Goal: Information Seeking & Learning: Learn about a topic

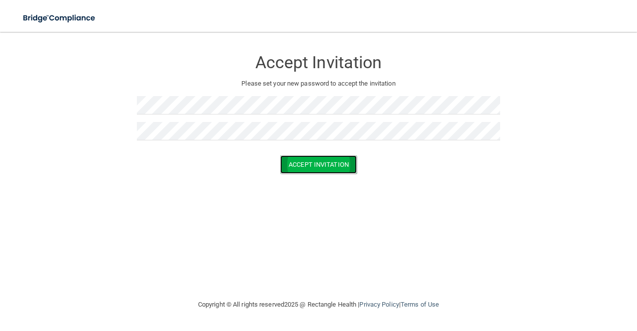
click at [305, 163] on button "Accept Invitation" at bounding box center [318, 164] width 77 height 18
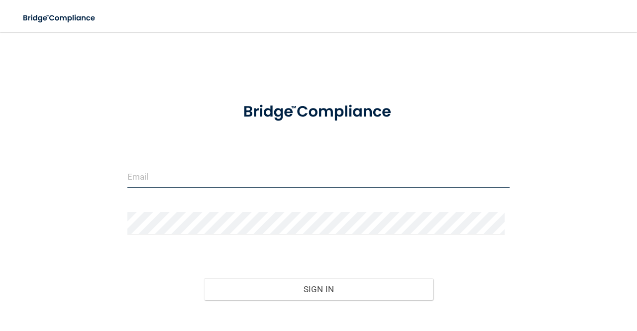
click at [196, 180] on input "email" at bounding box center [318, 177] width 382 height 22
type input "[EMAIL_ADDRESS][DOMAIN_NAME]"
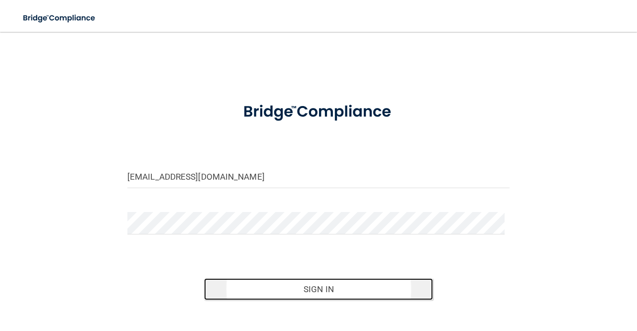
click at [268, 281] on button "Sign In" at bounding box center [318, 289] width 229 height 22
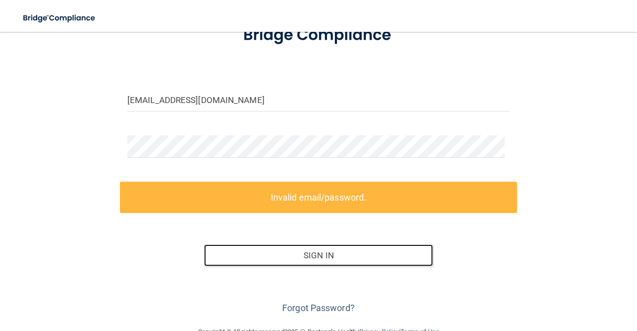
scroll to position [100, 0]
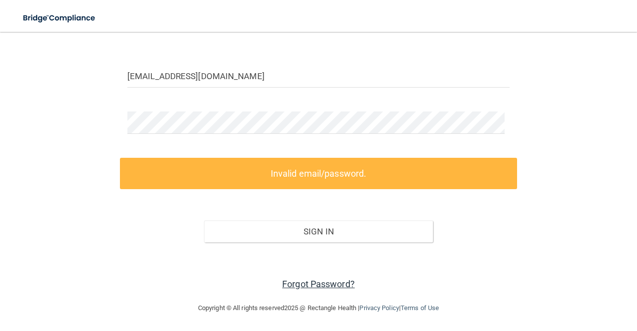
click at [295, 282] on link "Forgot Password?" at bounding box center [318, 284] width 73 height 10
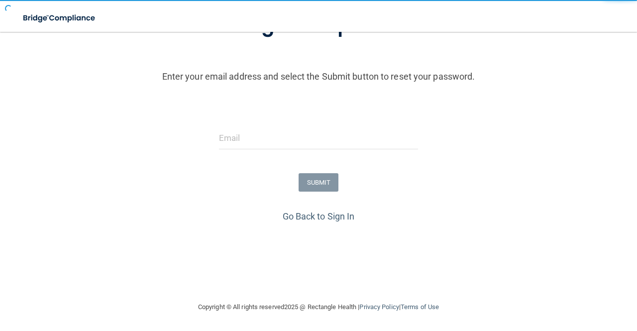
scroll to position [92, 0]
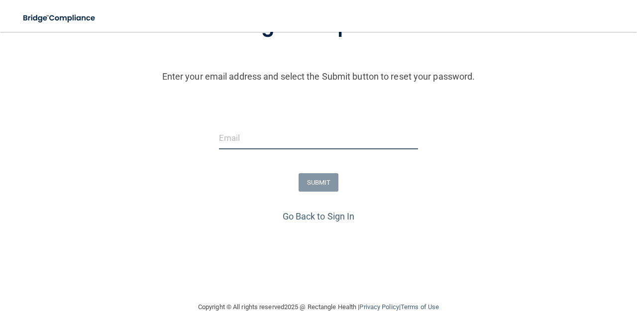
click at [262, 134] on input "email" at bounding box center [318, 138] width 199 height 22
type input "[EMAIL_ADDRESS][DOMAIN_NAME]"
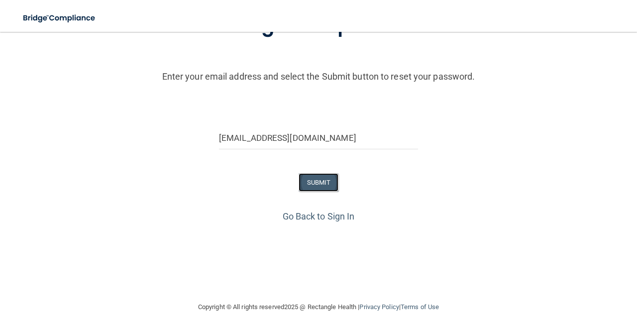
click at [309, 180] on button "SUBMIT" at bounding box center [318, 182] width 40 height 18
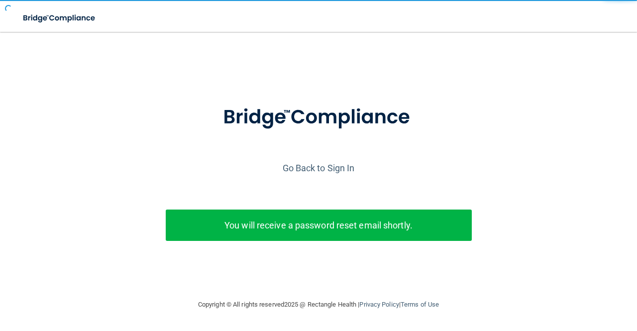
scroll to position [1, 0]
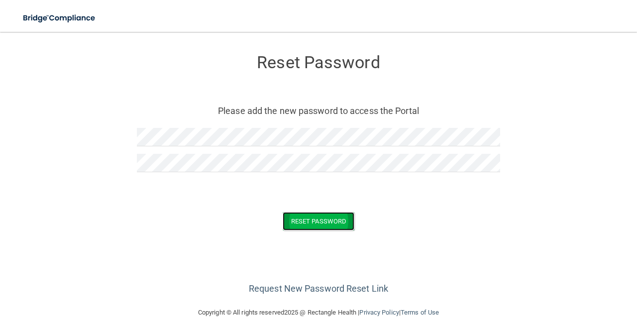
click at [295, 219] on button "Reset Password" at bounding box center [319, 221] width 72 height 18
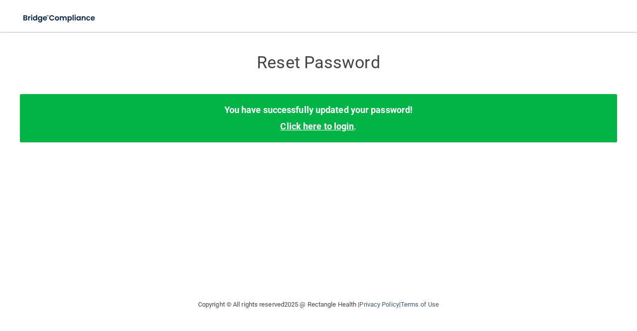
click at [319, 128] on link "Click here to login" at bounding box center [317, 126] width 74 height 10
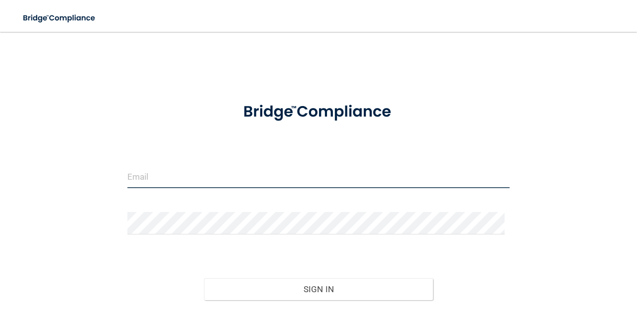
click at [147, 172] on input "email" at bounding box center [318, 177] width 382 height 22
type input "[EMAIL_ADDRESS][DOMAIN_NAME]"
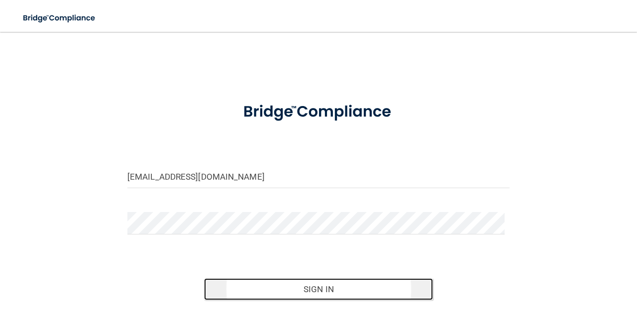
click at [273, 293] on button "Sign In" at bounding box center [318, 289] width 229 height 22
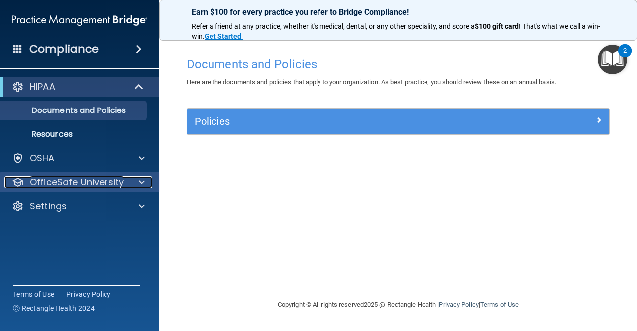
click at [125, 181] on div "OfficeSafe University" at bounding box center [65, 182] width 123 height 12
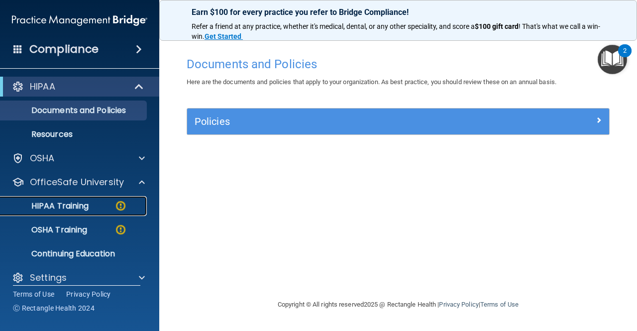
click at [119, 214] on link "HIPAA Training" at bounding box center [68, 206] width 157 height 20
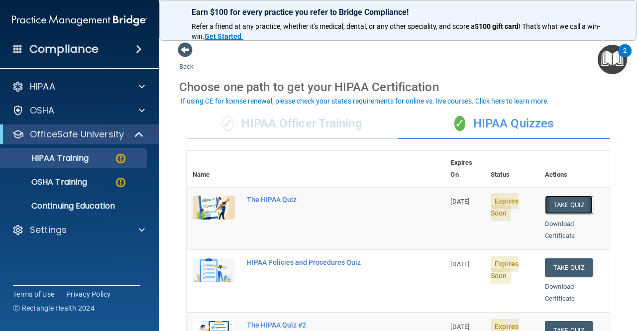
click at [560, 196] on button "Take Quiz" at bounding box center [569, 205] width 48 height 18
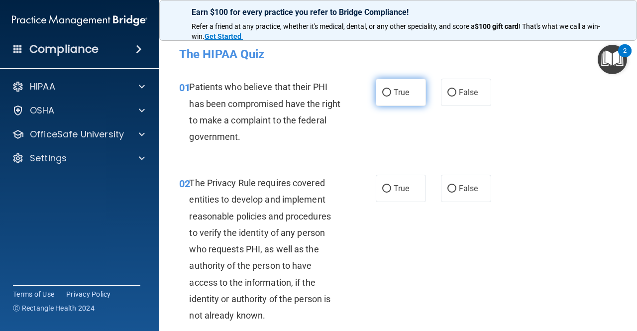
click at [383, 93] on input "True" at bounding box center [386, 92] width 9 height 7
radio input "true"
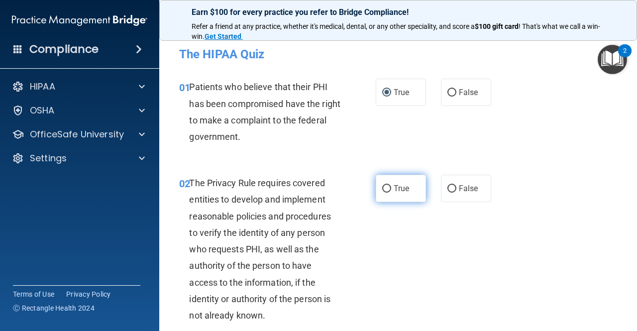
click at [382, 190] on input "True" at bounding box center [386, 188] width 9 height 7
radio input "true"
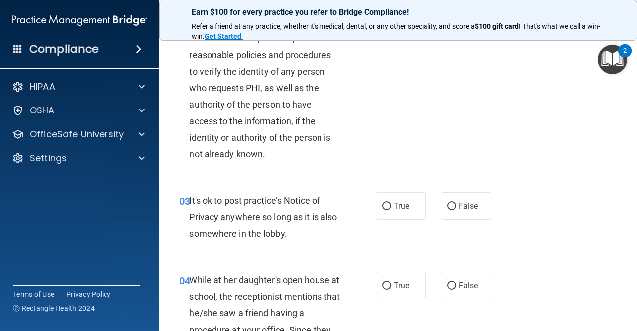
scroll to position [162, 0]
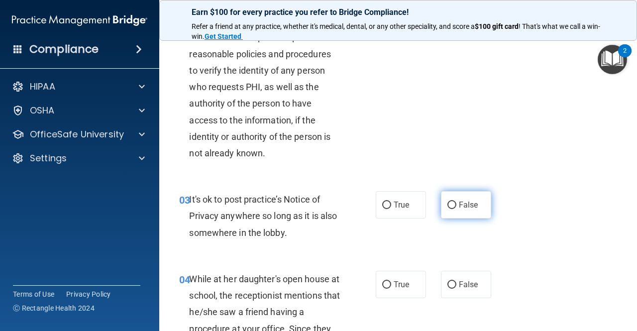
click at [448, 205] on input "False" at bounding box center [451, 204] width 9 height 7
radio input "true"
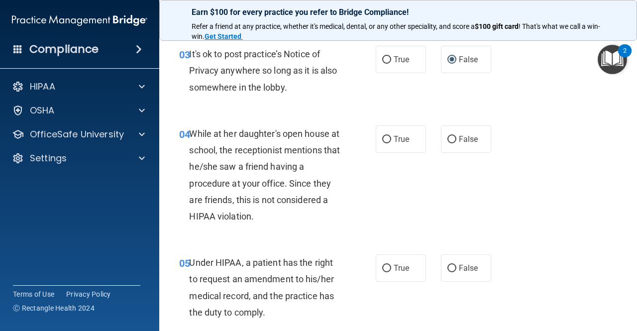
scroll to position [310, 0]
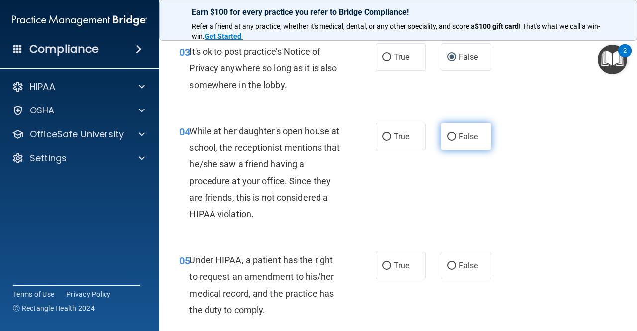
click at [447, 135] on input "False" at bounding box center [451, 136] width 9 height 7
radio input "true"
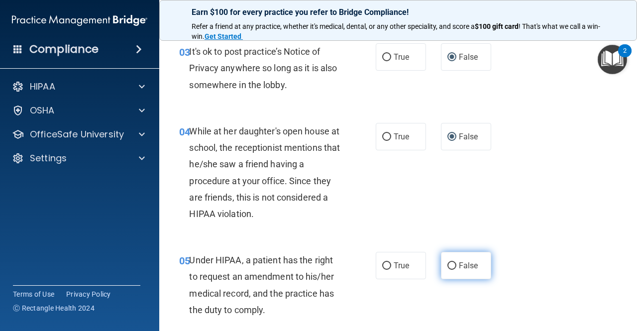
click at [448, 266] on input "False" at bounding box center [451, 265] width 9 height 7
radio input "true"
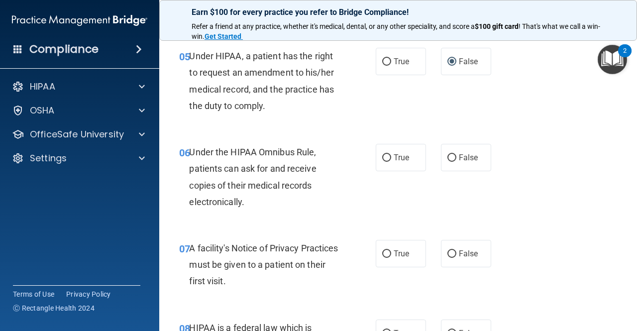
scroll to position [520, 0]
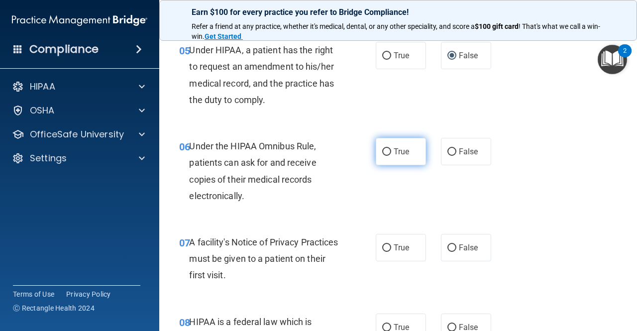
click at [384, 150] on input "True" at bounding box center [386, 151] width 9 height 7
radio input "true"
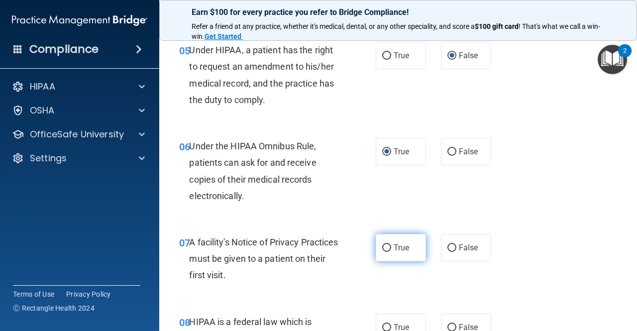
click at [386, 250] on input "True" at bounding box center [386, 247] width 9 height 7
radio input "true"
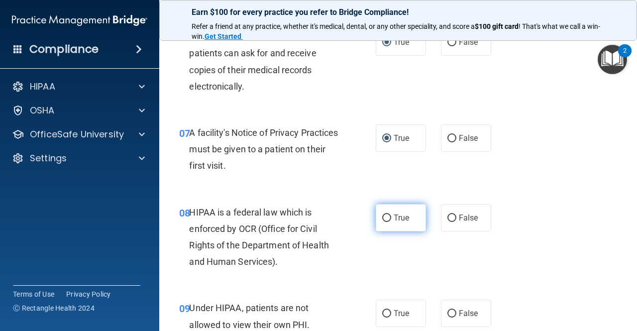
scroll to position [637, 0]
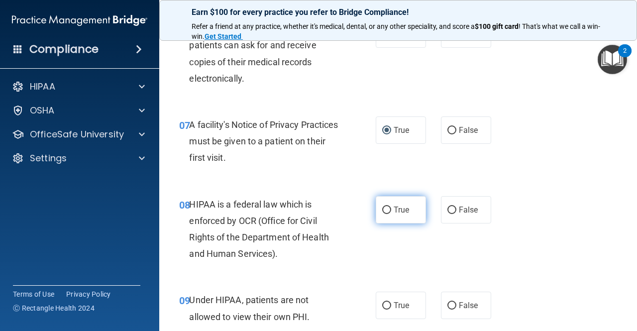
click at [385, 212] on input "True" at bounding box center [386, 209] width 9 height 7
radio input "true"
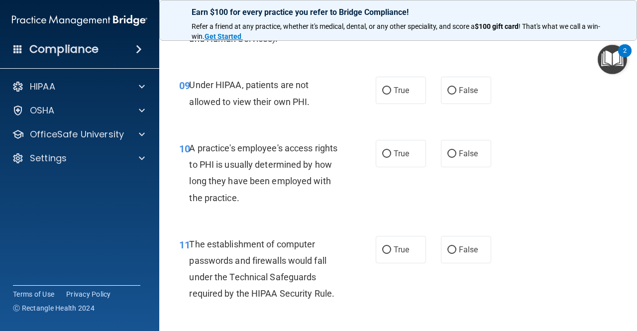
scroll to position [855, 0]
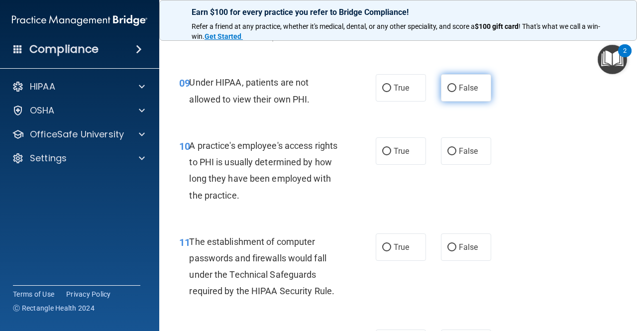
click at [448, 89] on input "False" at bounding box center [451, 88] width 9 height 7
radio input "true"
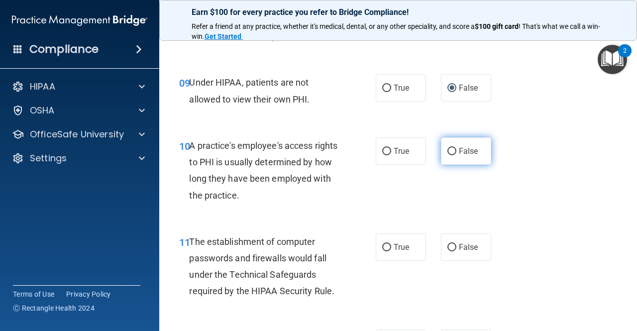
click at [447, 150] on input "False" at bounding box center [451, 151] width 9 height 7
radio input "true"
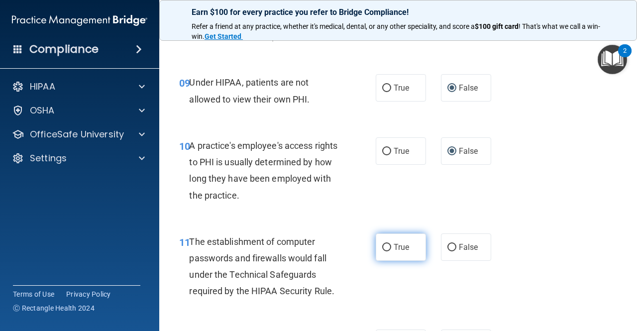
click at [382, 248] on input "True" at bounding box center [386, 247] width 9 height 7
radio input "true"
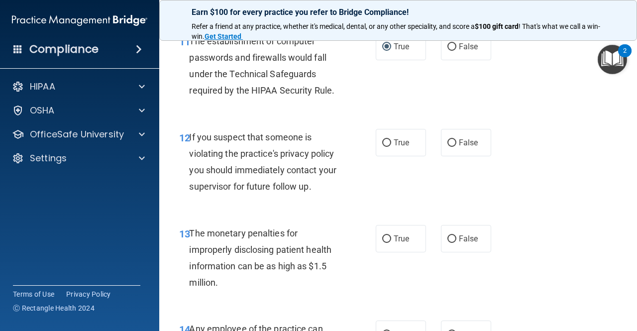
scroll to position [1056, 0]
click at [383, 139] on input "True" at bounding box center [386, 142] width 9 height 7
radio input "true"
click at [382, 236] on input "True" at bounding box center [386, 238] width 9 height 7
radio input "true"
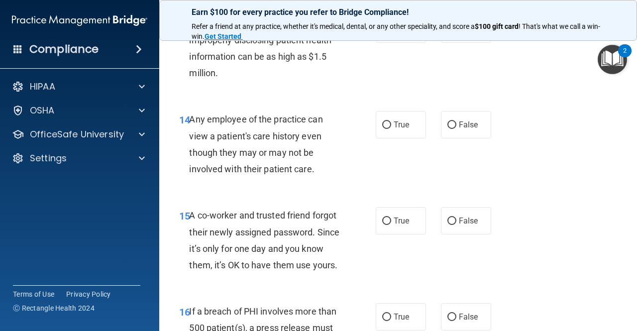
scroll to position [1266, 0]
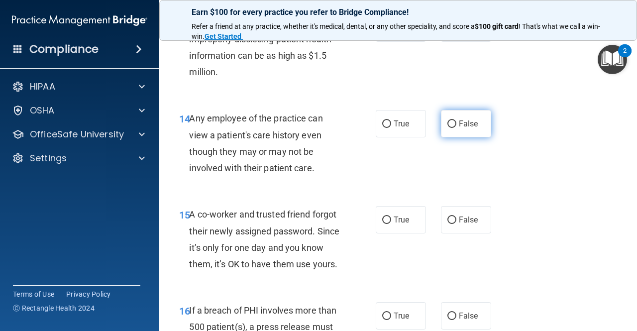
click at [448, 123] on input "False" at bounding box center [451, 123] width 9 height 7
radio input "true"
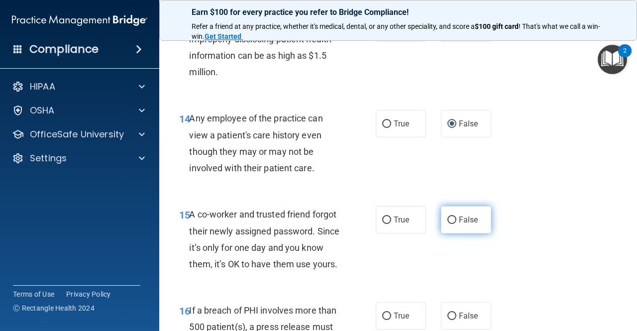
click at [448, 217] on input "False" at bounding box center [451, 219] width 9 height 7
radio input "true"
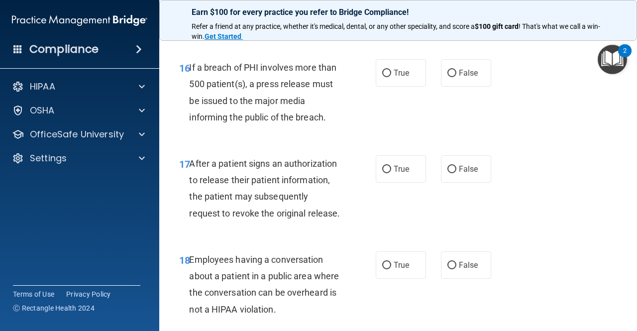
scroll to position [1521, 0]
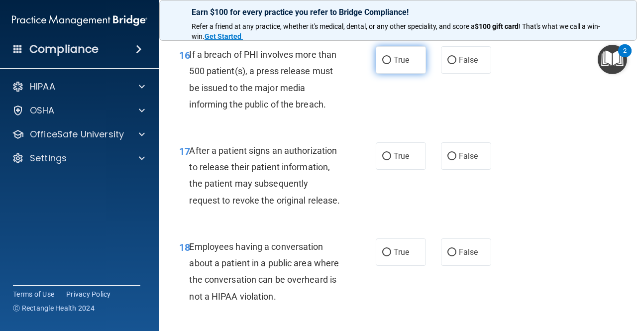
click at [382, 64] on input "True" at bounding box center [386, 60] width 9 height 7
radio input "true"
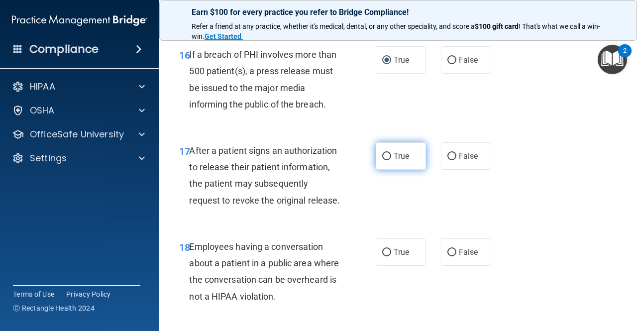
click at [383, 160] on input "True" at bounding box center [386, 156] width 9 height 7
radio input "true"
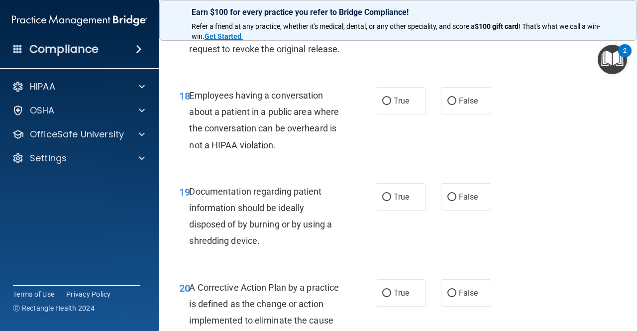
scroll to position [1675, 0]
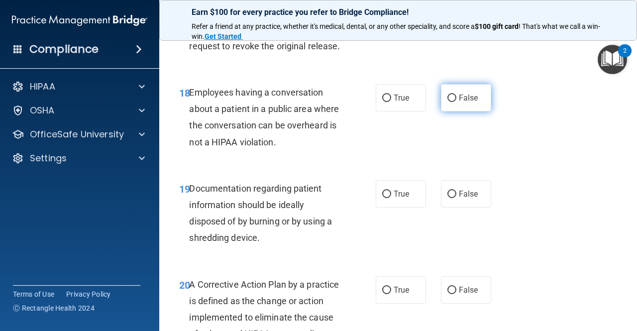
click at [447, 102] on input "False" at bounding box center [451, 98] width 9 height 7
radio input "true"
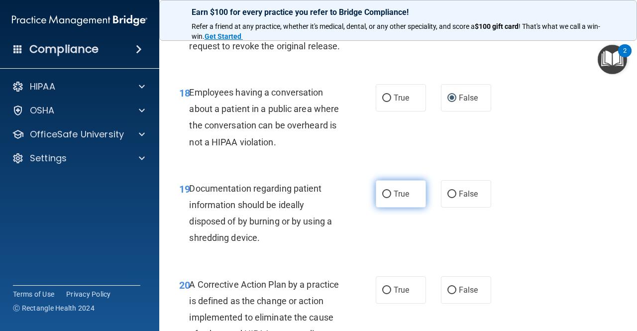
click at [382, 198] on input "True" at bounding box center [386, 194] width 9 height 7
radio input "true"
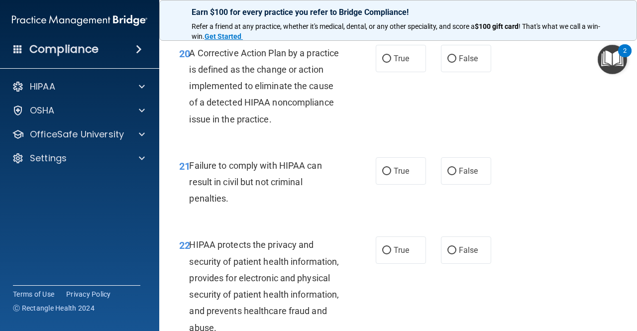
scroll to position [1904, 0]
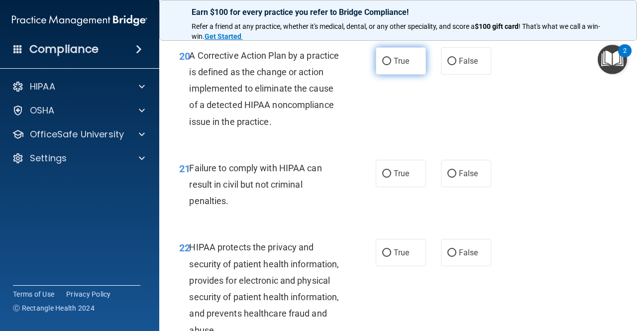
click at [383, 65] on input "True" at bounding box center [386, 61] width 9 height 7
radio input "true"
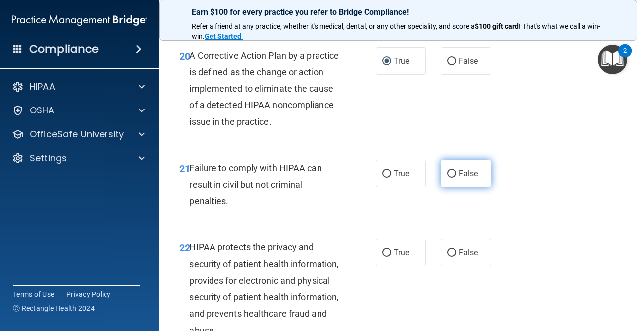
click at [447, 178] on input "False" at bounding box center [451, 173] width 9 height 7
radio input "true"
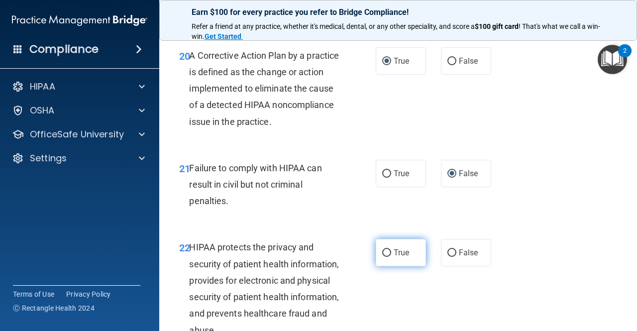
click at [383, 257] on input "True" at bounding box center [386, 252] width 9 height 7
radio input "true"
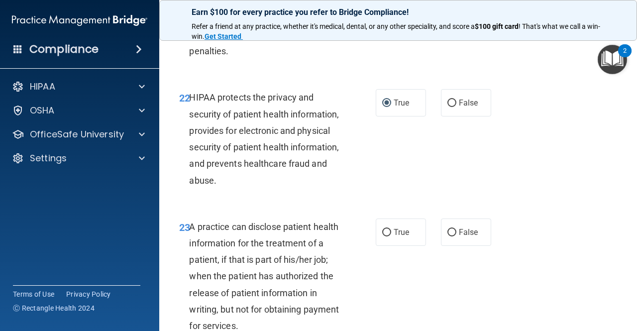
scroll to position [2056, 0]
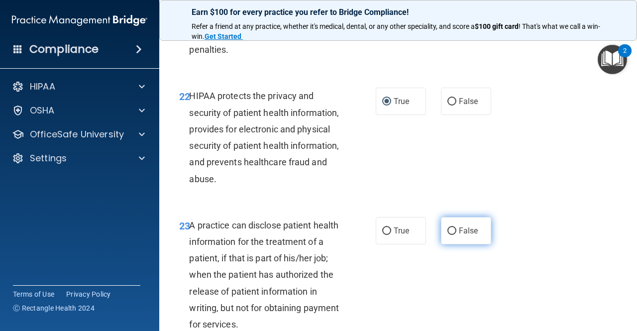
click at [447, 235] on input "False" at bounding box center [451, 230] width 9 height 7
radio input "true"
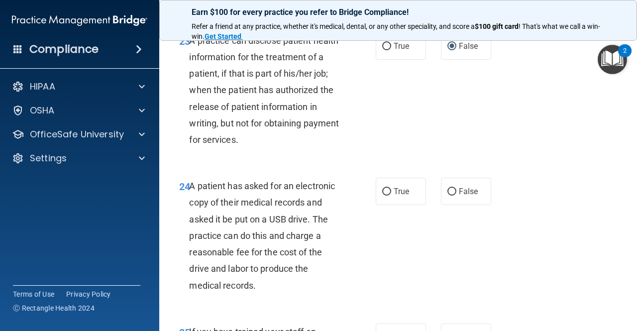
scroll to position [2247, 0]
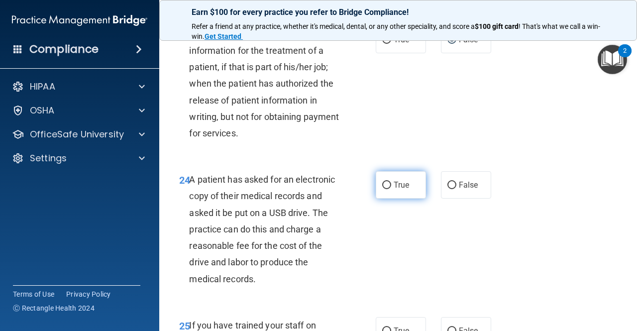
click at [383, 189] on input "True" at bounding box center [386, 185] width 9 height 7
radio input "true"
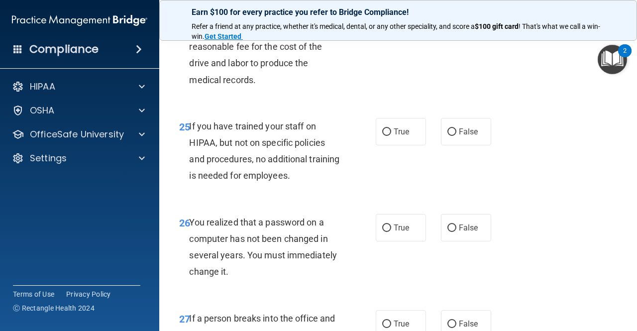
scroll to position [2446, 0]
click at [447, 135] on input "False" at bounding box center [451, 131] width 9 height 7
radio input "true"
click at [384, 231] on input "True" at bounding box center [386, 227] width 9 height 7
radio input "true"
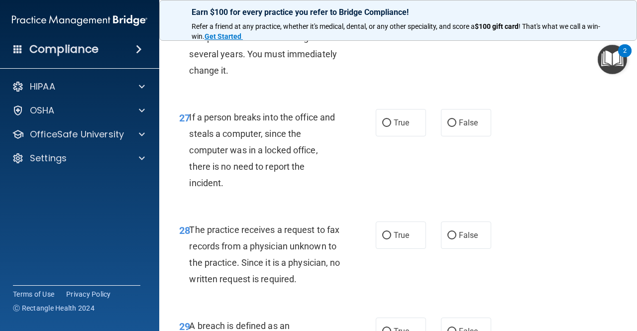
scroll to position [2647, 0]
click at [448, 126] on input "False" at bounding box center [451, 122] width 9 height 7
radio input "true"
click at [447, 239] on input "False" at bounding box center [451, 234] width 9 height 7
radio input "true"
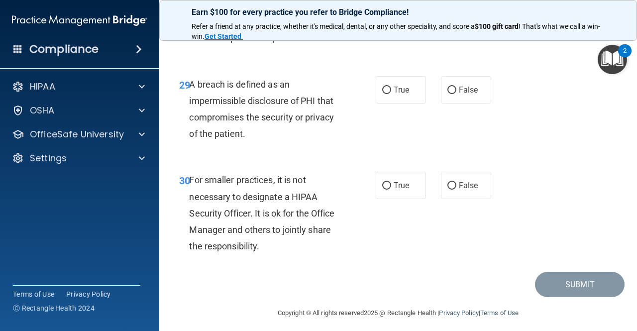
scroll to position [2888, 0]
click at [383, 94] on input "True" at bounding box center [386, 90] width 9 height 7
radio input "true"
click at [448, 190] on input "False" at bounding box center [451, 185] width 9 height 7
radio input "true"
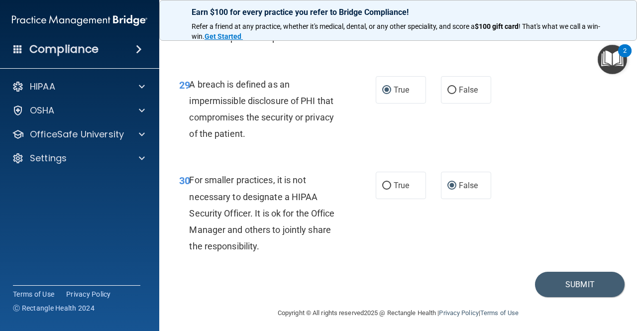
scroll to position [2943, 0]
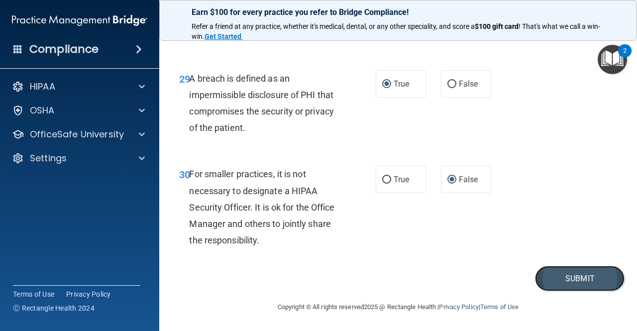
click at [576, 276] on button "Submit" at bounding box center [580, 278] width 90 height 25
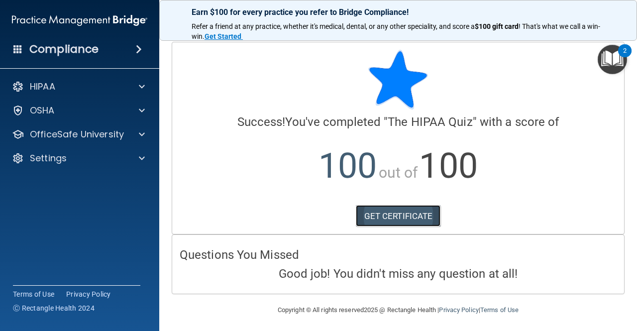
click at [406, 216] on link "GET CERTIFICATE" at bounding box center [398, 216] width 85 height 22
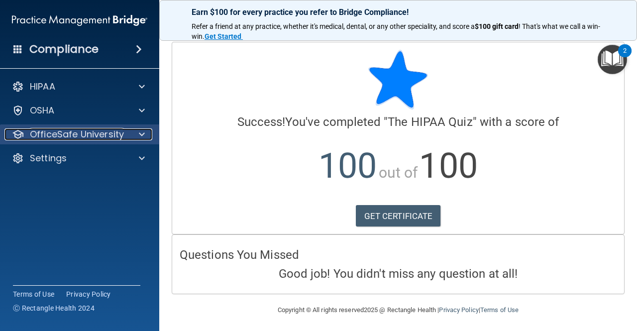
click at [102, 139] on p "OfficeSafe University" at bounding box center [77, 134] width 94 height 12
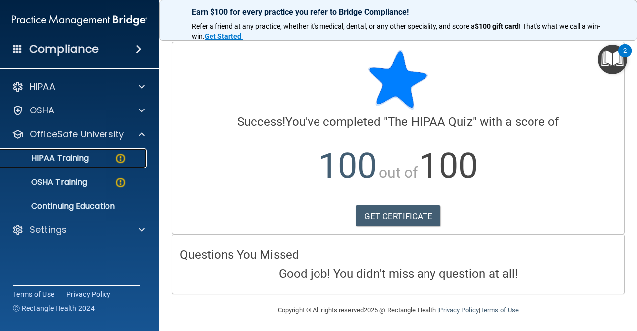
click at [112, 164] on link "HIPAA Training" at bounding box center [68, 158] width 157 height 20
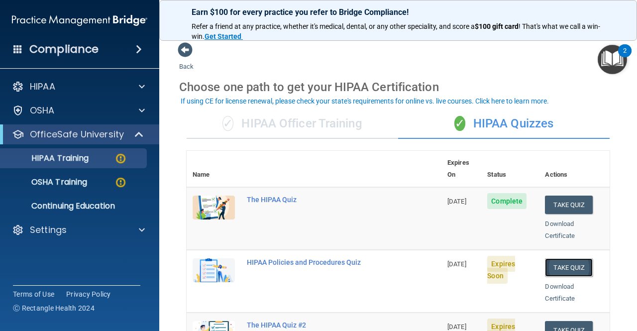
click at [564, 258] on button "Take Quiz" at bounding box center [569, 267] width 48 height 18
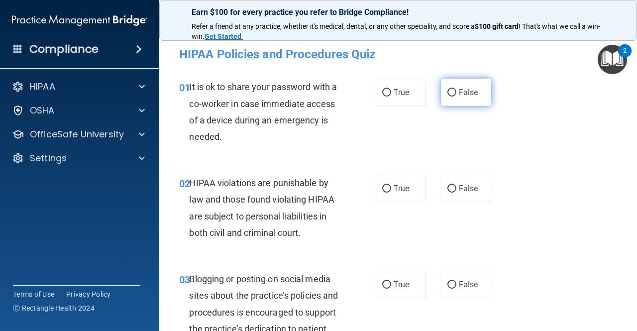
click at [448, 93] on input "False" at bounding box center [451, 92] width 9 height 7
radio input "true"
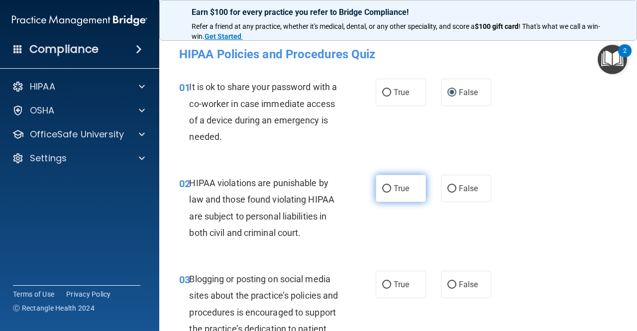
click at [385, 190] on input "True" at bounding box center [386, 188] width 9 height 7
radio input "true"
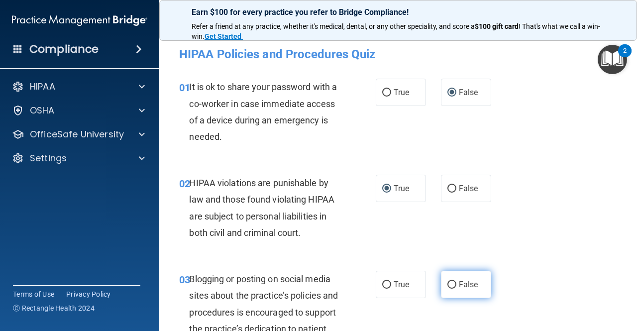
click at [449, 283] on input "False" at bounding box center [451, 284] width 9 height 7
radio input "true"
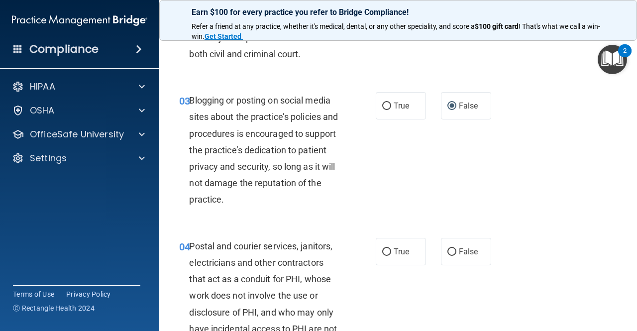
scroll to position [194, 0]
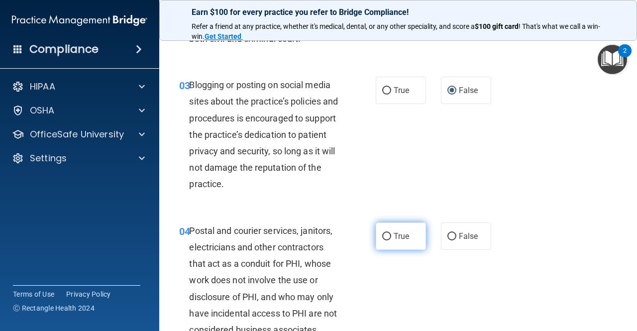
click at [382, 237] on input "True" at bounding box center [386, 236] width 9 height 7
radio input "true"
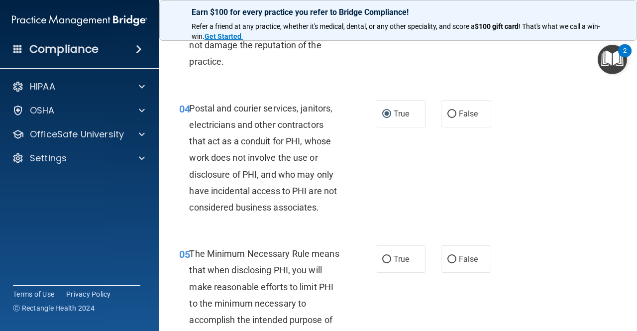
scroll to position [337, 0]
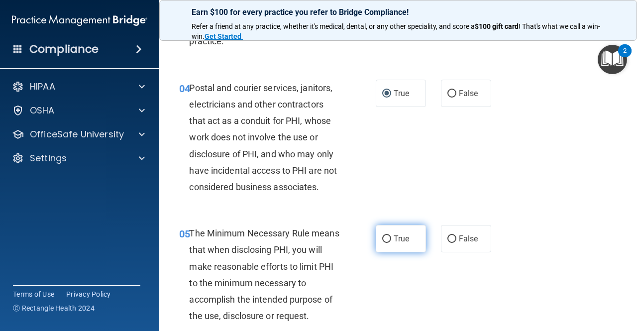
click at [384, 239] on input "True" at bounding box center [386, 238] width 9 height 7
radio input "true"
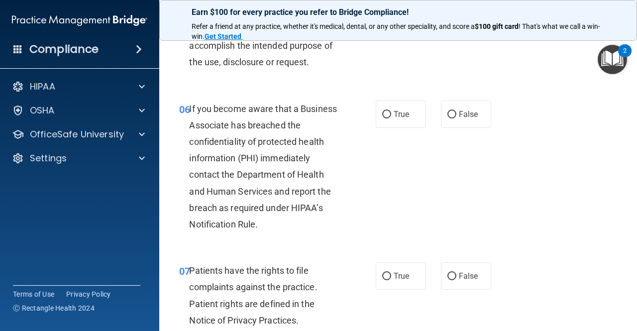
scroll to position [592, 0]
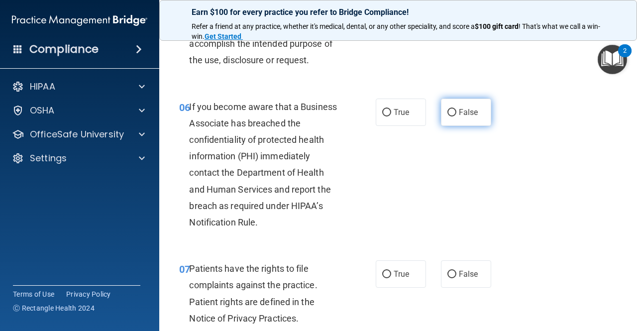
click at [447, 110] on input "False" at bounding box center [451, 112] width 9 height 7
radio input "true"
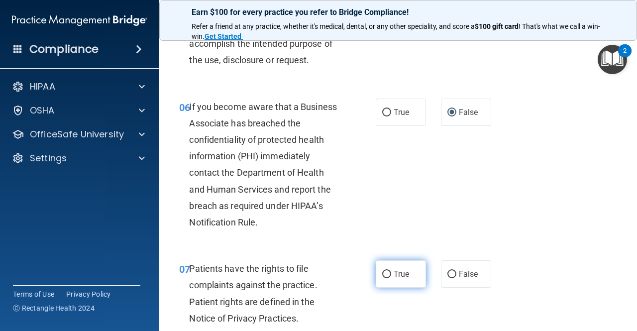
click at [382, 274] on input "True" at bounding box center [386, 274] width 9 height 7
radio input "true"
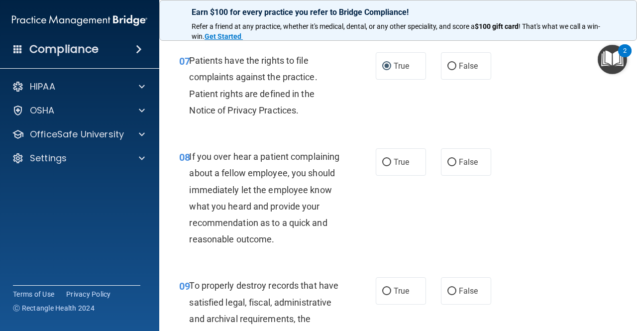
scroll to position [806, 0]
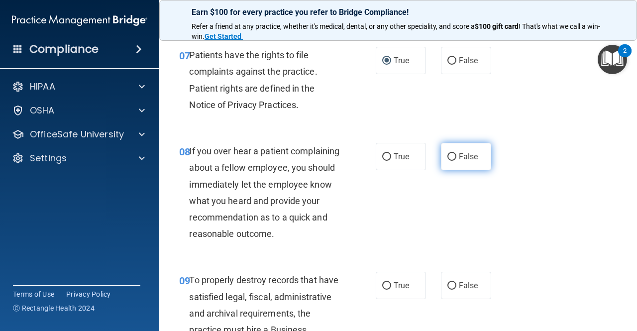
click at [447, 157] on input "False" at bounding box center [451, 156] width 9 height 7
radio input "true"
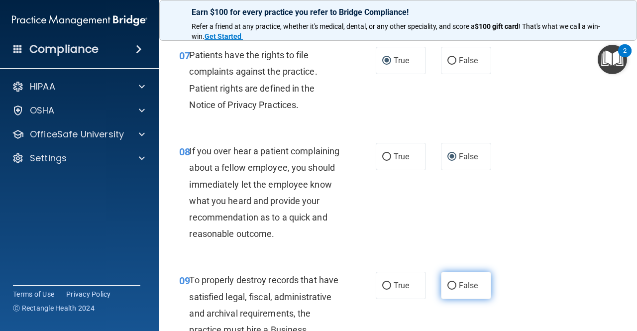
click at [447, 290] on input "False" at bounding box center [451, 285] width 9 height 7
radio input "true"
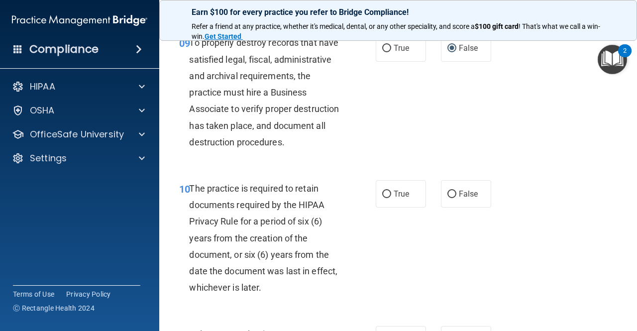
scroll to position [1056, 0]
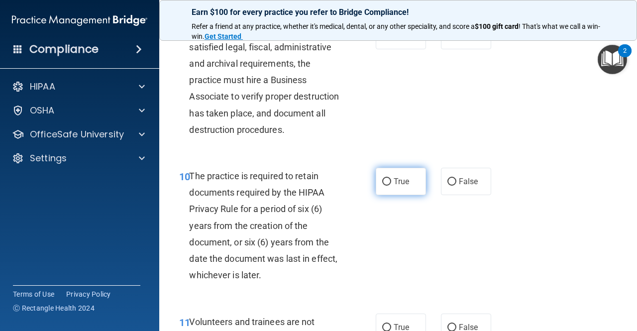
click at [384, 186] on input "True" at bounding box center [386, 181] width 9 height 7
radio input "true"
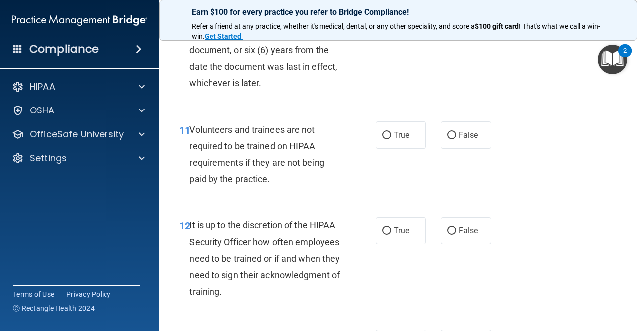
scroll to position [1255, 0]
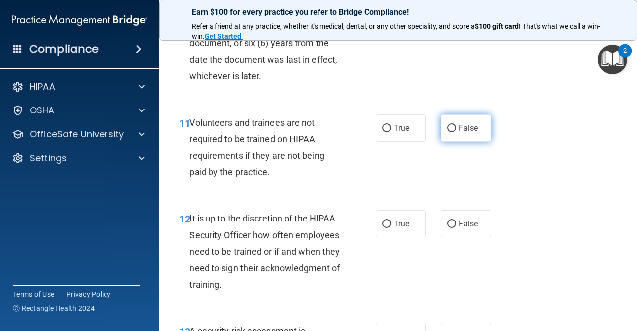
click at [448, 132] on input "False" at bounding box center [451, 128] width 9 height 7
radio input "true"
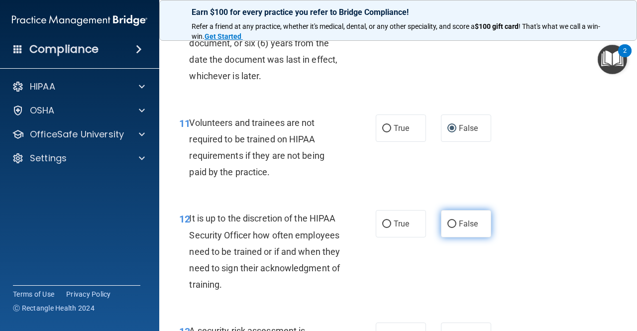
click at [447, 228] on input "False" at bounding box center [451, 223] width 9 height 7
radio input "true"
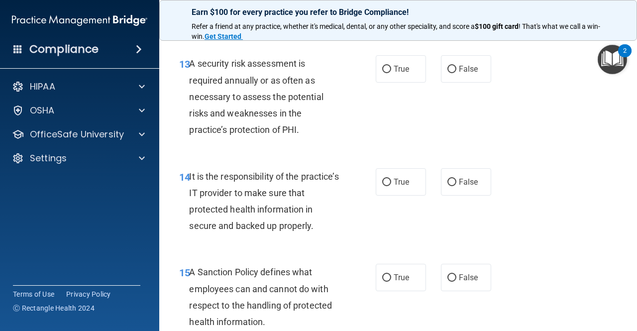
scroll to position [1523, 0]
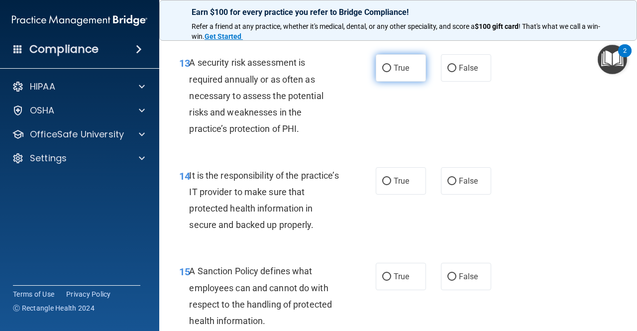
click at [383, 72] on input "True" at bounding box center [386, 68] width 9 height 7
radio input "true"
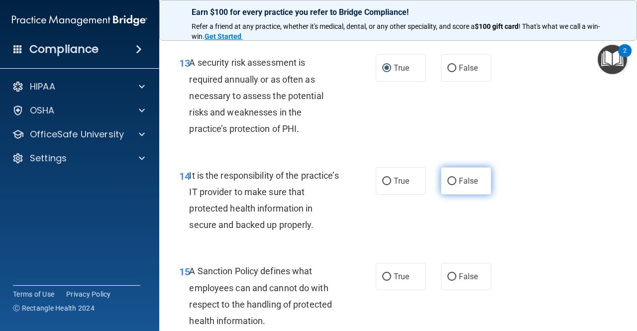
click at [448, 185] on input "False" at bounding box center [451, 181] width 9 height 7
radio input "true"
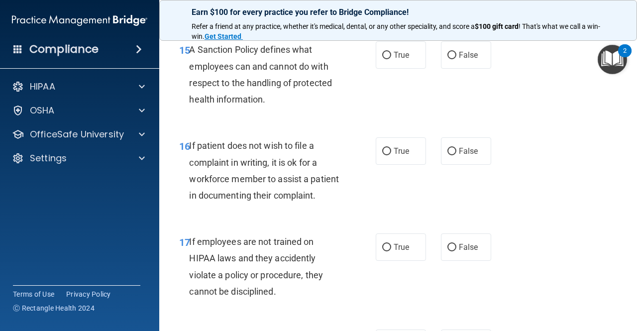
scroll to position [1747, 0]
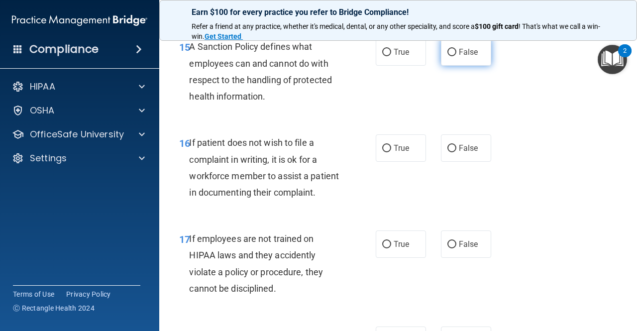
click at [449, 56] on input "False" at bounding box center [451, 52] width 9 height 7
radio input "true"
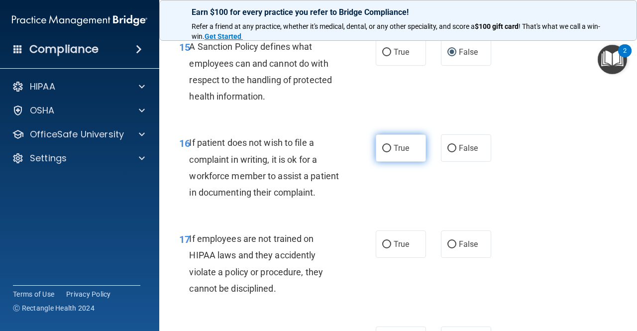
click at [382, 152] on input "True" at bounding box center [386, 148] width 9 height 7
radio input "true"
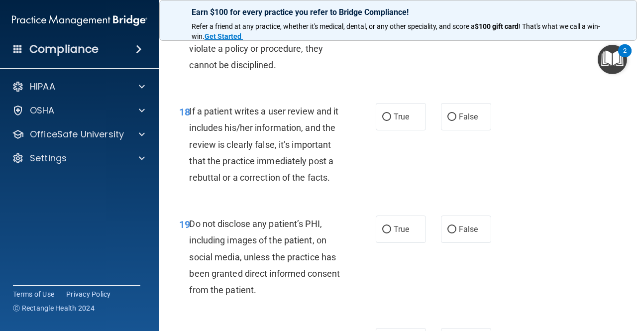
scroll to position [1971, 0]
click at [448, 24] on input "False" at bounding box center [451, 20] width 9 height 7
radio input "true"
click at [447, 120] on input "False" at bounding box center [451, 116] width 9 height 7
radio input "true"
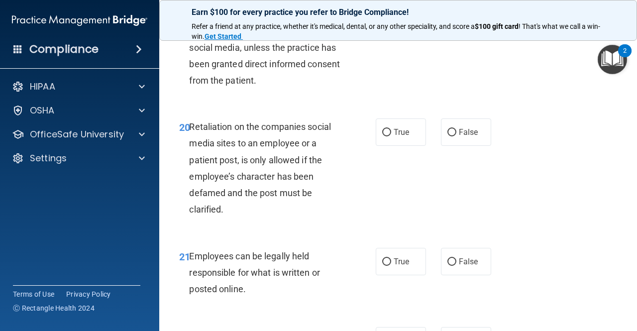
scroll to position [2182, 0]
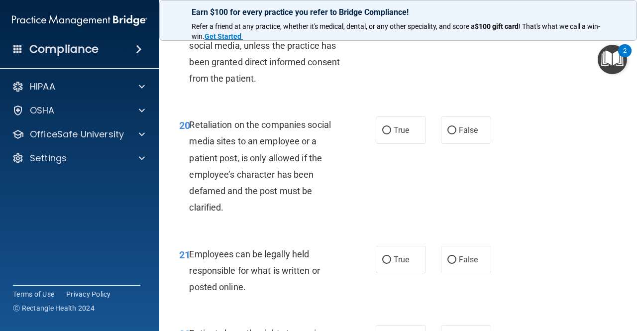
click at [382, 22] on input "True" at bounding box center [386, 17] width 9 height 7
radio input "true"
click at [448, 134] on input "False" at bounding box center [451, 130] width 9 height 7
radio input "true"
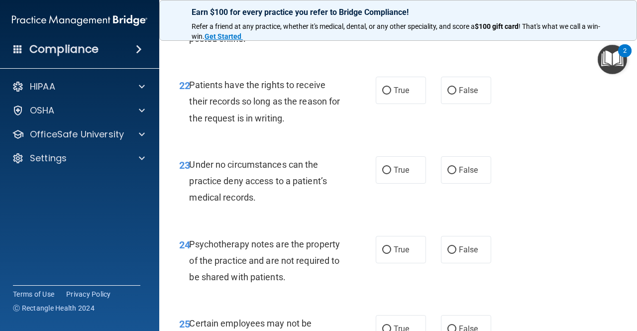
scroll to position [2431, 0]
click at [385, 15] on input "True" at bounding box center [386, 10] width 9 height 7
radio input "true"
click at [447, 94] on input "False" at bounding box center [451, 90] width 9 height 7
radio input "true"
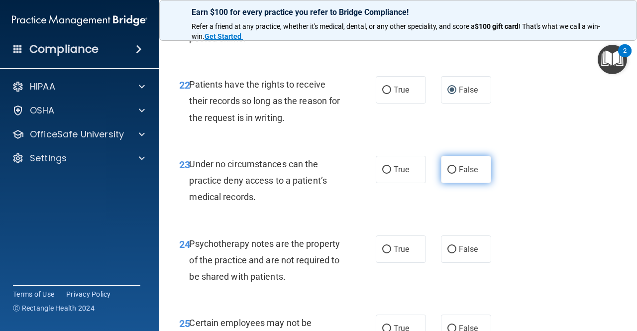
click at [452, 183] on label "False" at bounding box center [466, 169] width 50 height 27
click at [452, 174] on input "False" at bounding box center [451, 169] width 9 height 7
radio input "true"
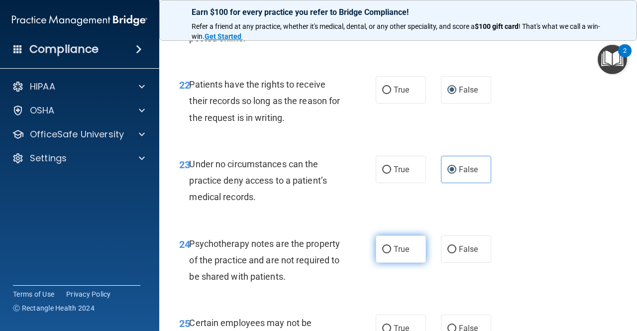
click at [384, 253] on input "True" at bounding box center [386, 249] width 9 height 7
radio input "true"
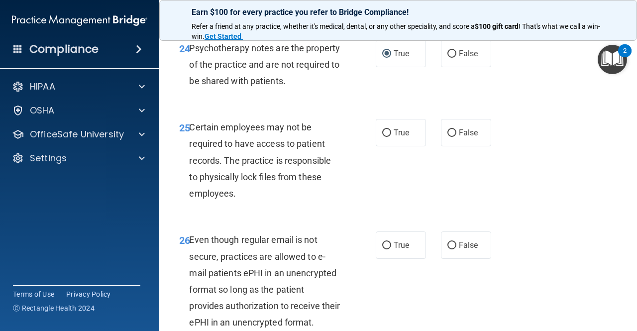
scroll to position [2627, 0]
click at [382, 136] on input "True" at bounding box center [386, 132] width 9 height 7
radio input "true"
click at [383, 249] on input "True" at bounding box center [386, 244] width 9 height 7
radio input "true"
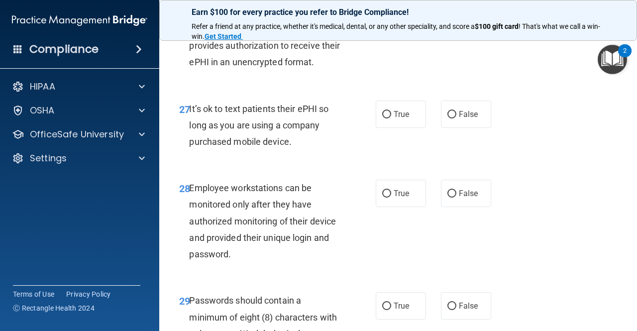
scroll to position [2888, 0]
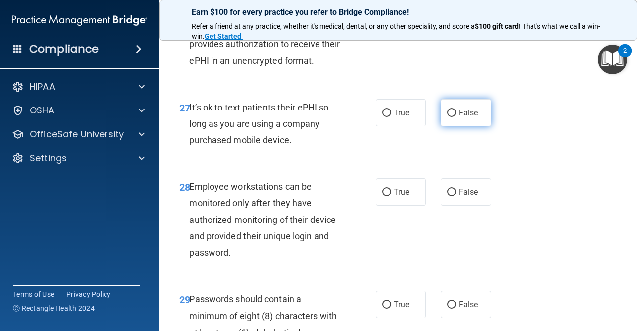
click at [447, 117] on input "False" at bounding box center [451, 112] width 9 height 7
radio input "true"
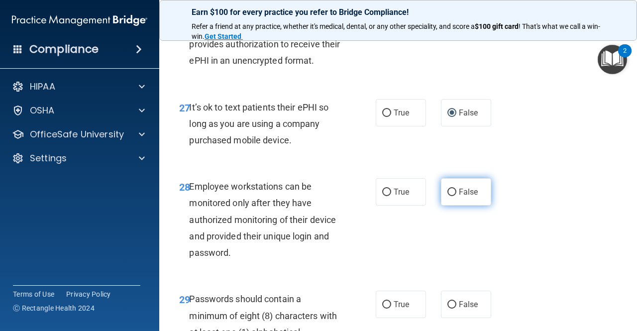
click at [448, 196] on input "False" at bounding box center [451, 192] width 9 height 7
radio input "true"
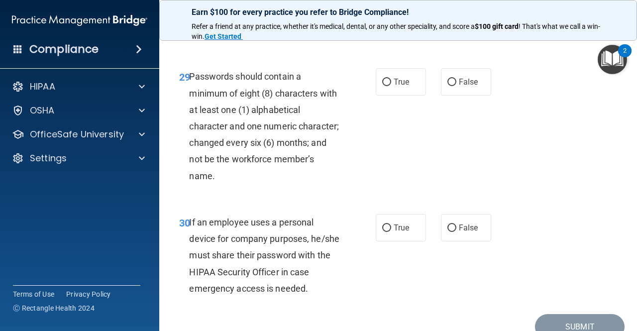
scroll to position [3116, 0]
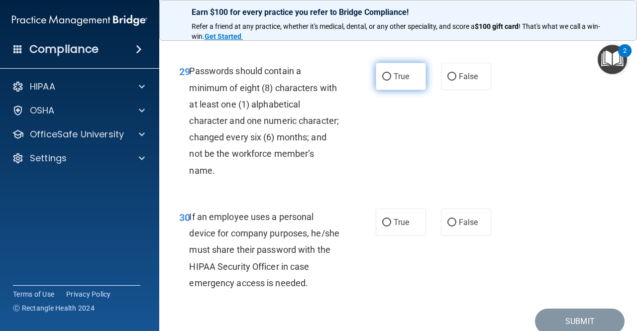
click at [382, 81] on input "True" at bounding box center [386, 76] width 9 height 7
radio input "true"
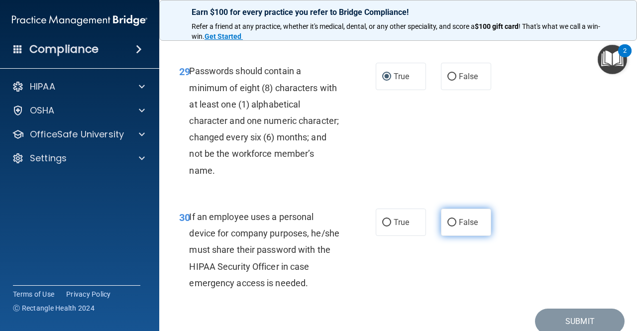
click at [448, 226] on input "False" at bounding box center [451, 222] width 9 height 7
radio input "true"
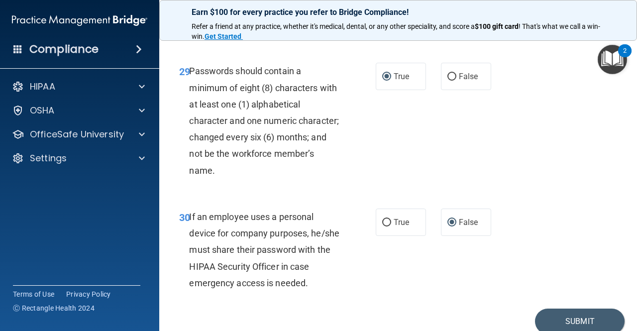
scroll to position [3224, 0]
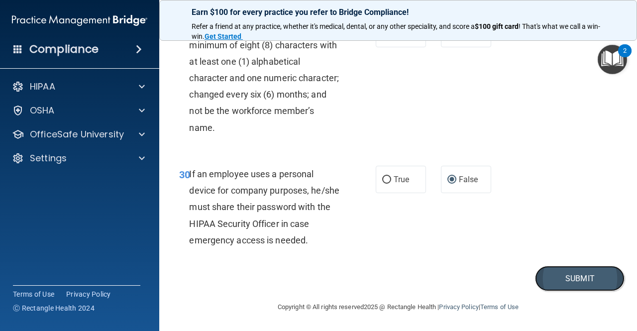
click at [574, 278] on button "Submit" at bounding box center [580, 278] width 90 height 25
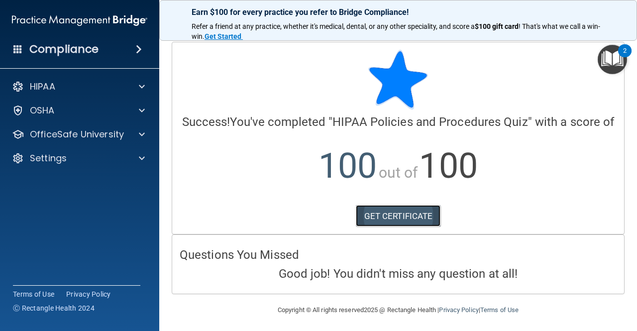
click at [405, 227] on link "GET CERTIFICATE" at bounding box center [398, 216] width 85 height 22
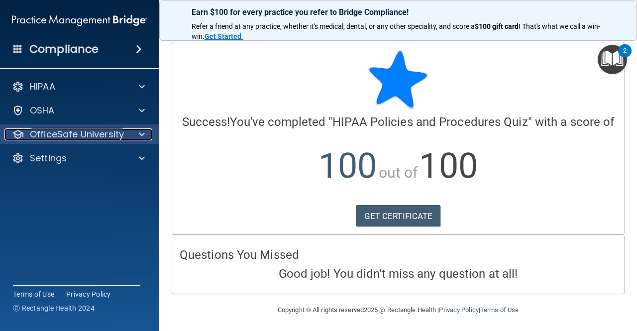
click at [100, 133] on p "OfficeSafe University" at bounding box center [77, 134] width 94 height 12
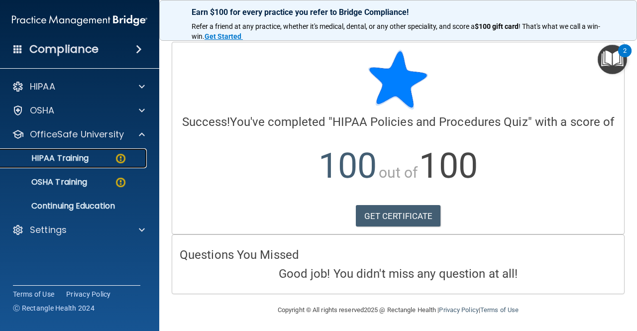
click at [66, 154] on p "HIPAA Training" at bounding box center [47, 158] width 82 height 10
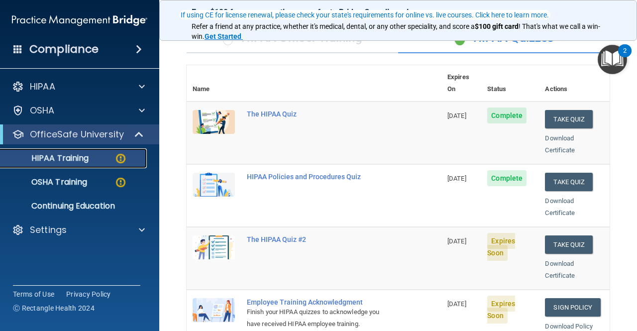
scroll to position [86, 0]
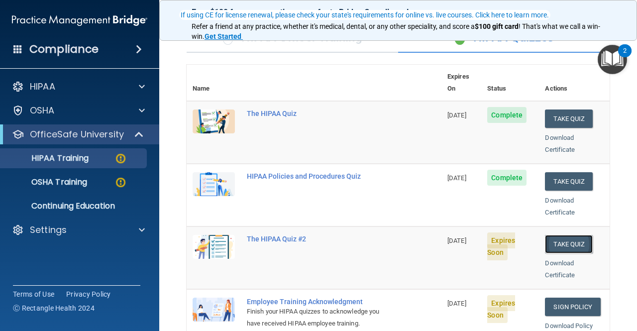
click at [567, 235] on button "Take Quiz" at bounding box center [569, 244] width 48 height 18
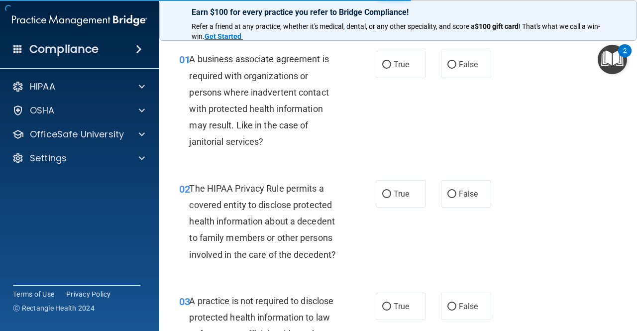
scroll to position [25, 0]
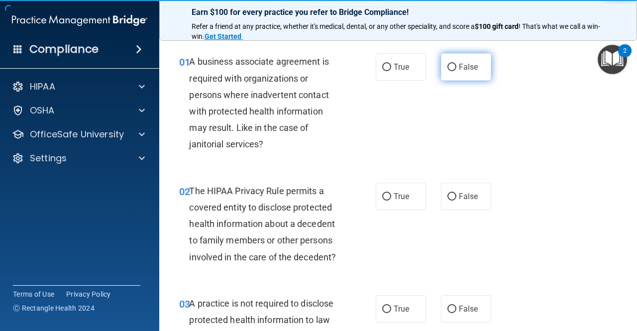
click at [448, 67] on input "False" at bounding box center [451, 67] width 9 height 7
radio input "true"
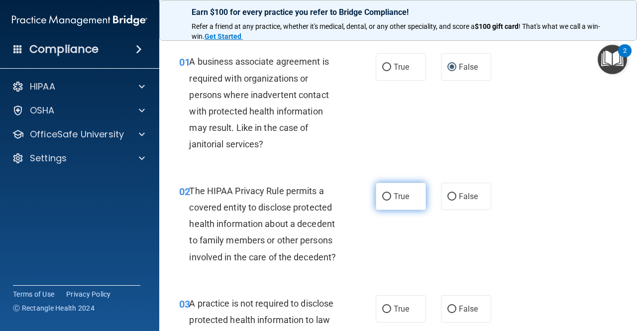
click at [382, 195] on input "True" at bounding box center [386, 196] width 9 height 7
radio input "true"
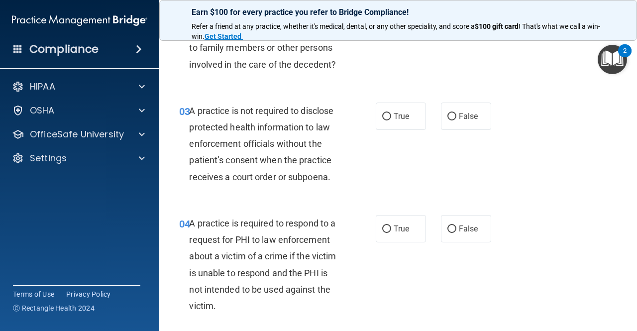
scroll to position [218, 0]
click at [448, 118] on input "False" at bounding box center [451, 115] width 9 height 7
radio input "true"
click at [382, 226] on input "True" at bounding box center [386, 228] width 9 height 7
radio input "true"
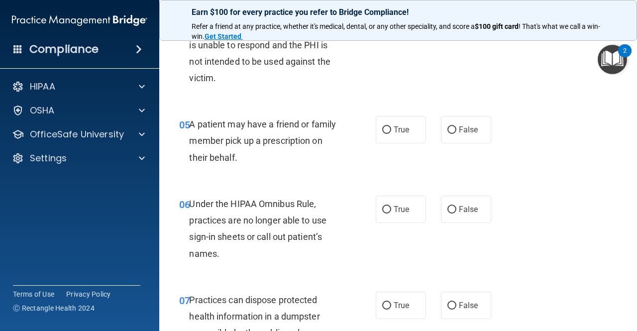
scroll to position [462, 0]
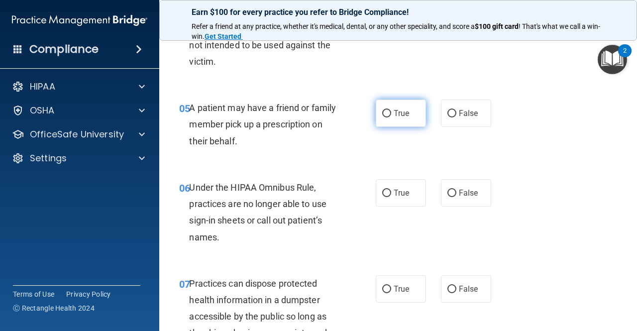
click at [382, 112] on input "True" at bounding box center [386, 113] width 9 height 7
radio input "true"
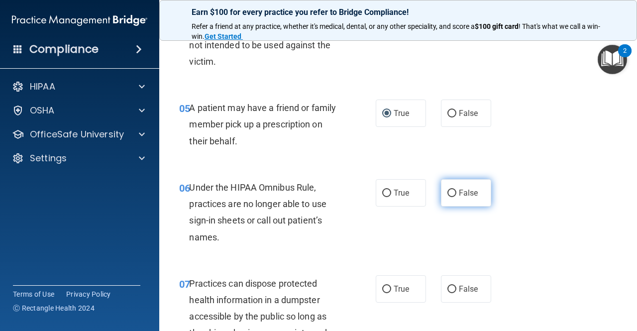
click at [447, 191] on input "False" at bounding box center [451, 193] width 9 height 7
radio input "true"
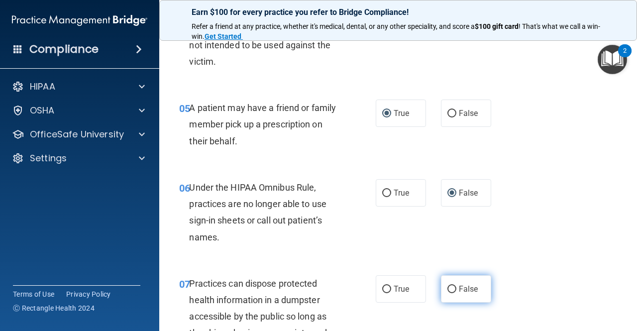
click at [447, 286] on input "False" at bounding box center [451, 289] width 9 height 7
radio input "true"
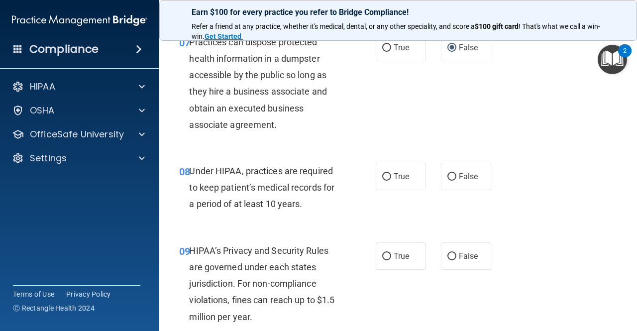
scroll to position [719, 0]
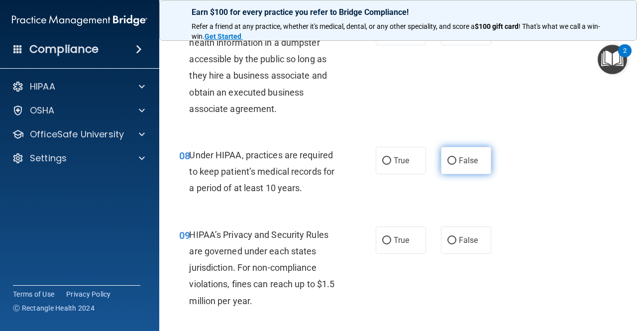
click at [448, 161] on input "False" at bounding box center [451, 160] width 9 height 7
radio input "true"
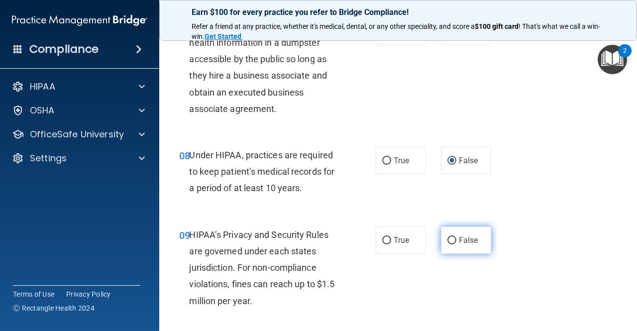
click at [447, 240] on input "False" at bounding box center [451, 240] width 9 height 7
radio input "true"
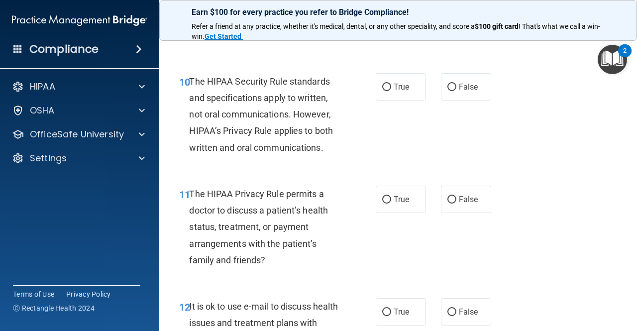
scroll to position [991, 0]
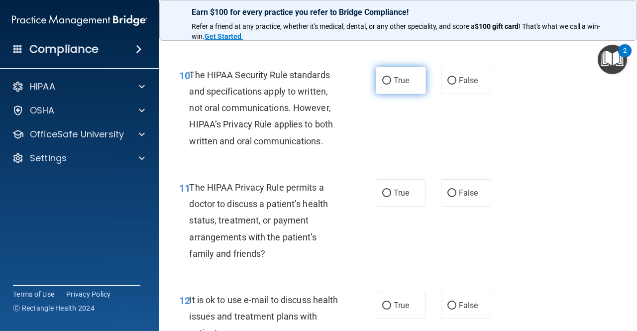
click at [385, 77] on input "True" at bounding box center [386, 80] width 9 height 7
radio input "true"
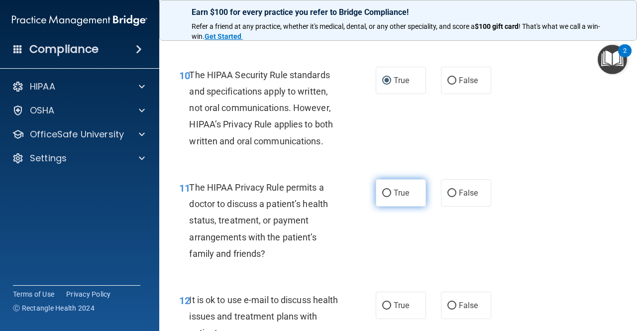
click at [385, 191] on input "True" at bounding box center [386, 193] width 9 height 7
radio input "true"
click at [383, 305] on input "True" at bounding box center [386, 305] width 9 height 7
radio input "true"
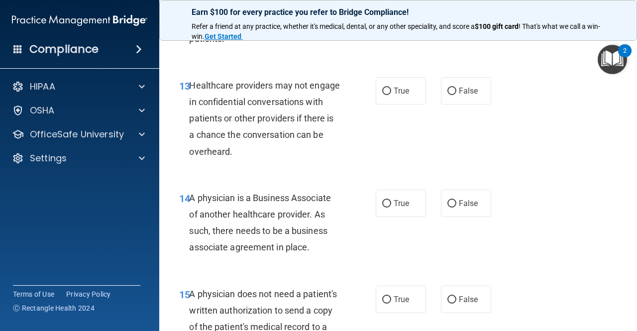
scroll to position [1323, 0]
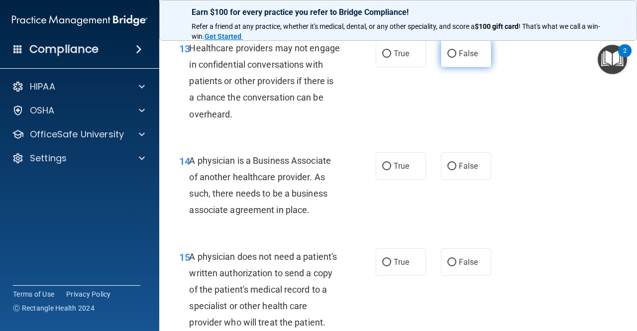
click at [447, 54] on input "False" at bounding box center [451, 53] width 9 height 7
radio input "true"
click at [448, 166] on input "False" at bounding box center [451, 166] width 9 height 7
radio input "true"
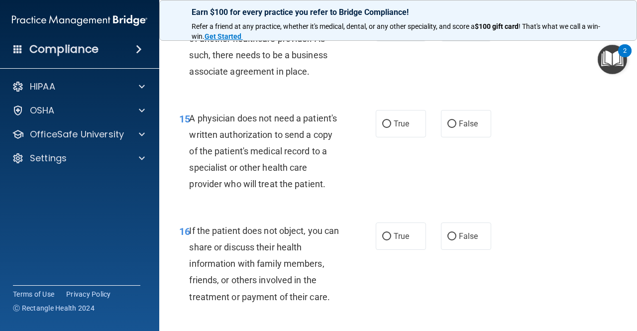
scroll to position [1466, 0]
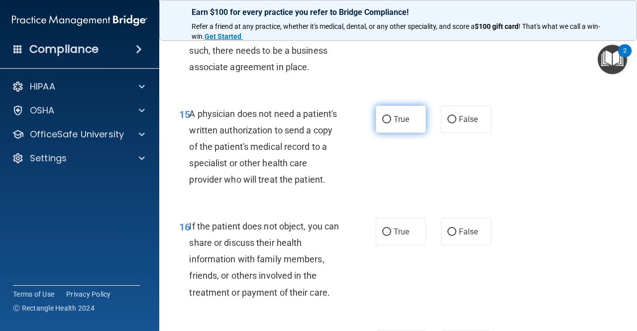
click at [382, 116] on input "True" at bounding box center [386, 119] width 9 height 7
radio input "true"
click at [383, 236] on input "True" at bounding box center [386, 231] width 9 height 7
radio input "true"
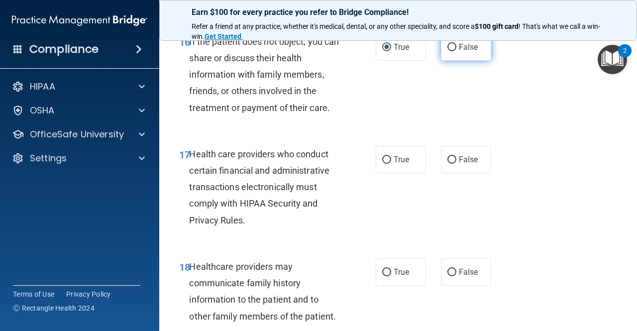
scroll to position [1661, 0]
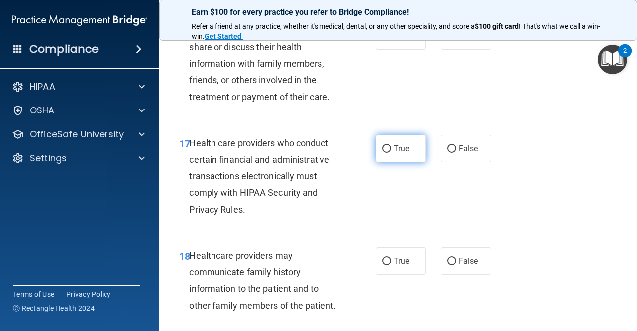
click at [385, 153] on input "True" at bounding box center [386, 148] width 9 height 7
radio input "true"
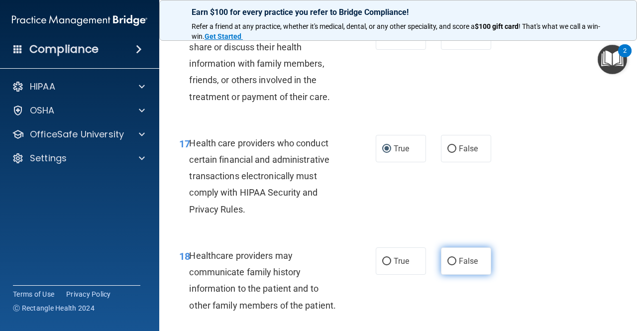
click at [448, 265] on input "False" at bounding box center [451, 261] width 9 height 7
radio input "true"
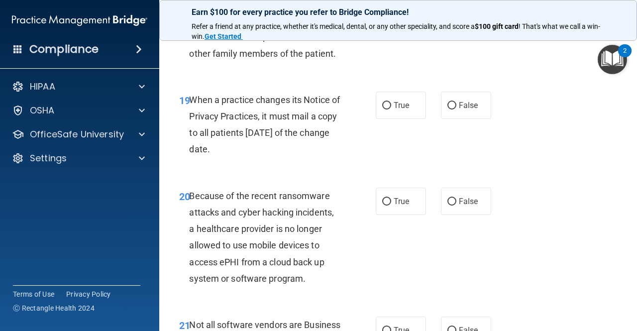
scroll to position [1913, 0]
click at [448, 109] on input "False" at bounding box center [451, 105] width 9 height 7
radio input "true"
click at [447, 205] on input "False" at bounding box center [451, 201] width 9 height 7
radio input "true"
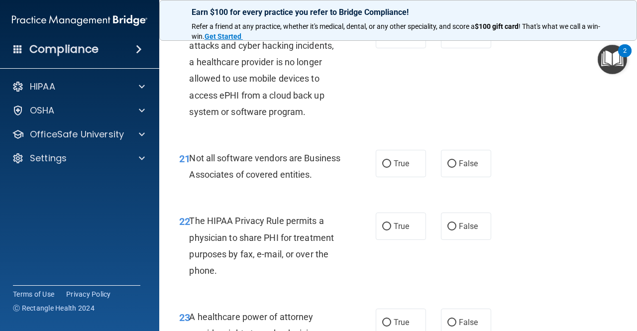
scroll to position [2080, 0]
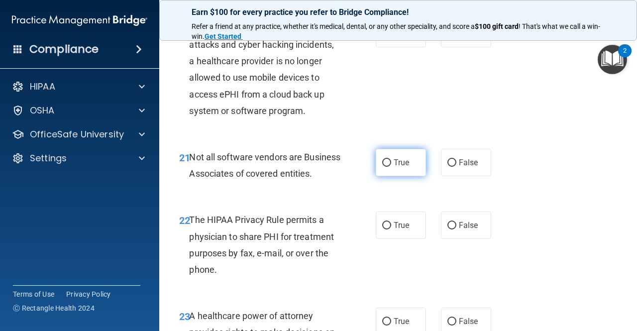
click at [382, 167] on input "True" at bounding box center [386, 162] width 9 height 7
radio input "true"
click at [382, 229] on input "True" at bounding box center [386, 225] width 9 height 7
radio input "true"
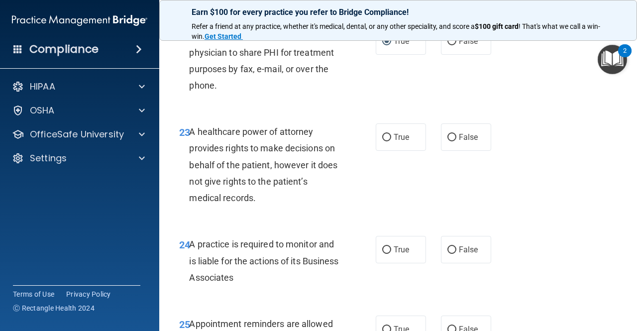
scroll to position [2291, 0]
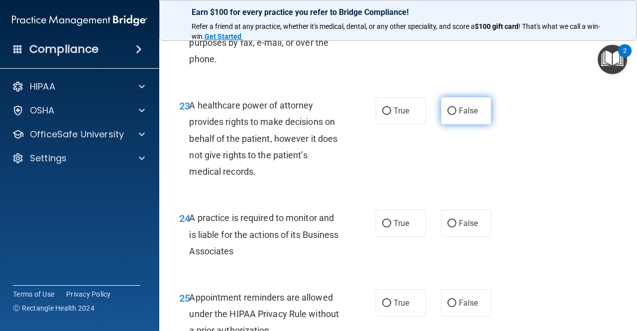
click at [447, 115] on input "False" at bounding box center [451, 110] width 9 height 7
radio input "true"
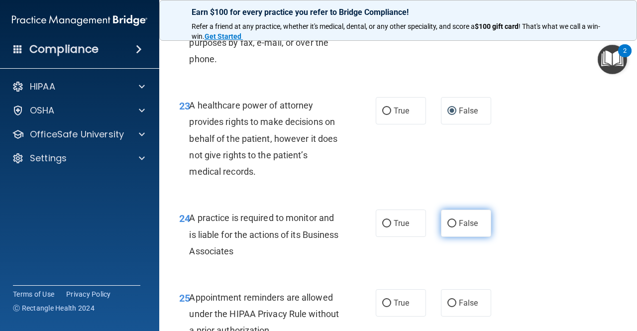
click at [447, 227] on input "False" at bounding box center [451, 223] width 9 height 7
radio input "true"
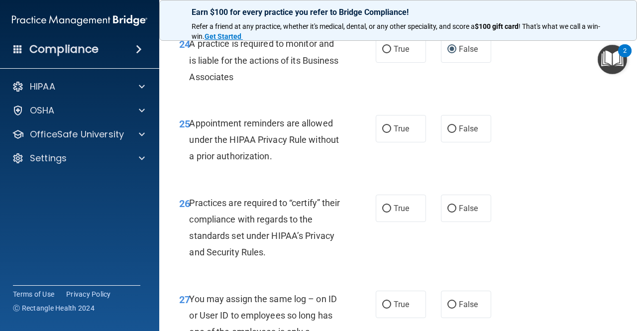
scroll to position [2498, 0]
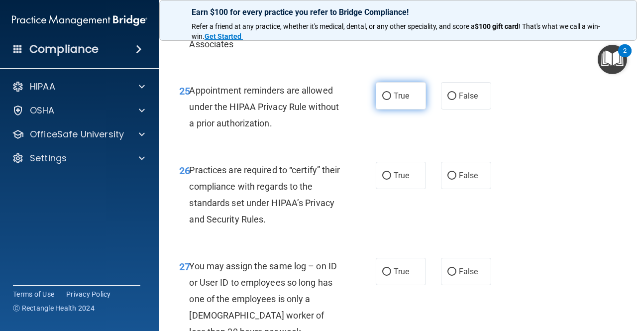
click at [383, 100] on input "True" at bounding box center [386, 96] width 9 height 7
radio input "true"
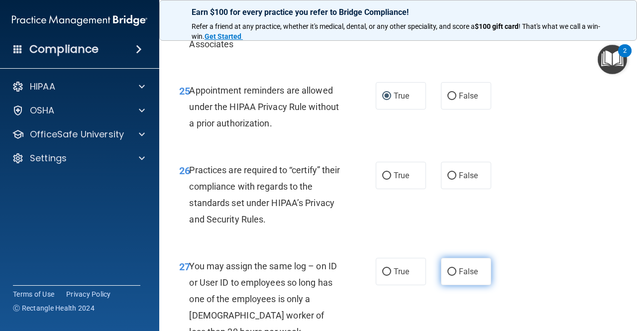
drag, startPoint x: 447, startPoint y: 209, endPoint x: 449, endPoint y: 305, distance: 95.5
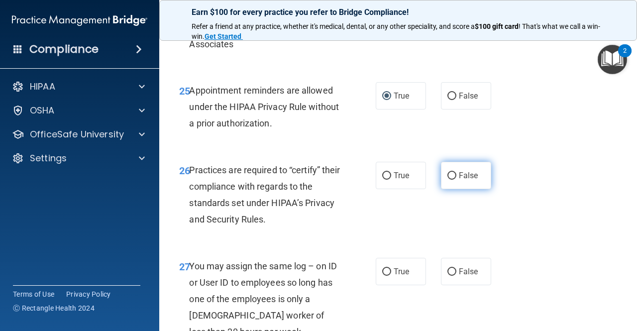
drag, startPoint x: 449, startPoint y: 305, endPoint x: 446, endPoint y: 206, distance: 98.5
click at [447, 180] on input "False" at bounding box center [451, 175] width 9 height 7
radio input "true"
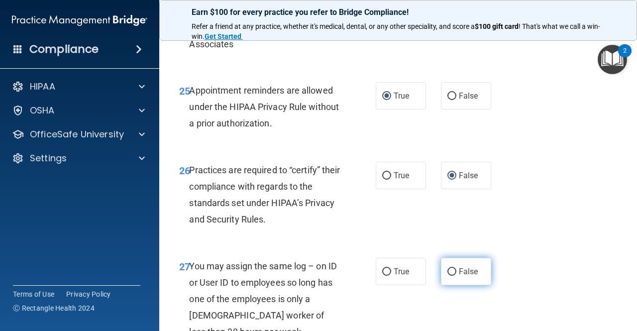
click at [447, 276] on input "False" at bounding box center [451, 271] width 9 height 7
radio input "true"
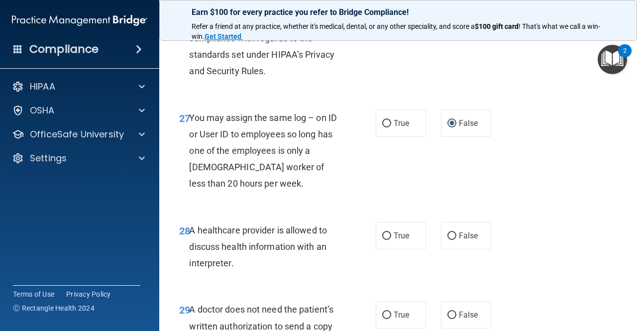
scroll to position [2647, 0]
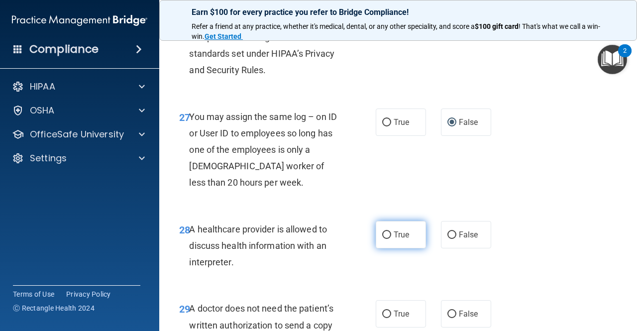
click at [382, 239] on input "True" at bounding box center [386, 234] width 9 height 7
radio input "true"
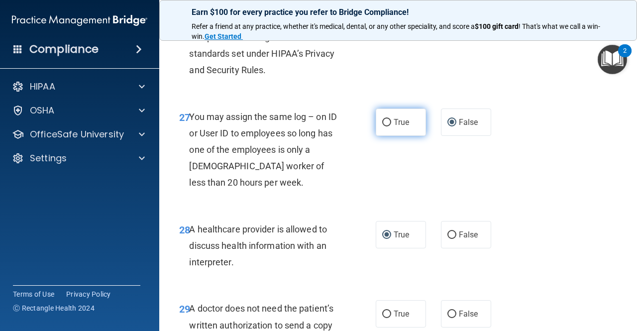
click at [385, 126] on input "True" at bounding box center [386, 122] width 9 height 7
radio input "true"
radio input "false"
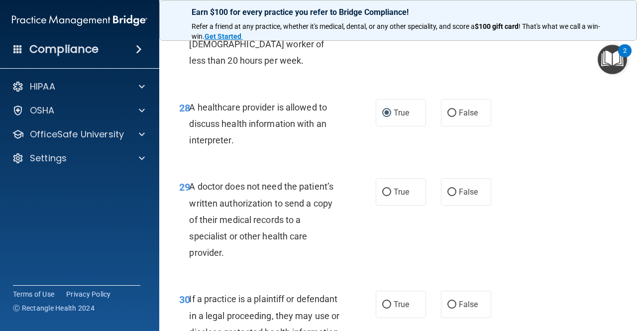
scroll to position [2786, 0]
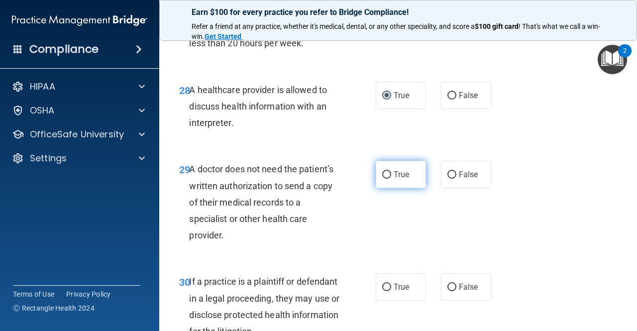
click at [382, 179] on input "True" at bounding box center [386, 174] width 9 height 7
radio input "true"
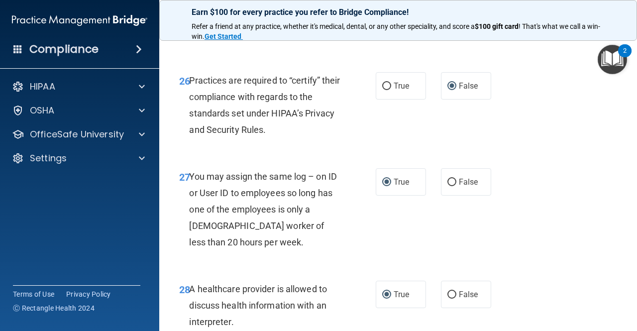
scroll to position [2587, 0]
click at [448, 187] on input "False" at bounding box center [451, 182] width 9 height 7
radio input "true"
radio input "false"
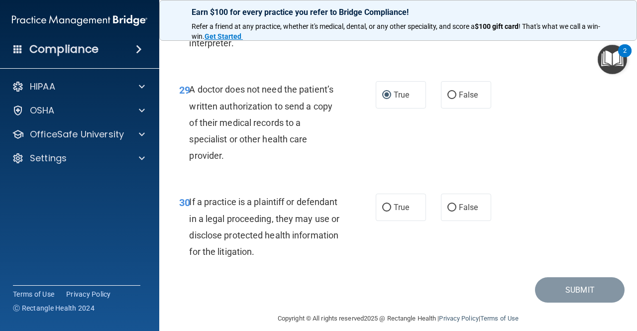
scroll to position [2866, 0]
click at [385, 211] on input "True" at bounding box center [386, 206] width 9 height 7
radio input "true"
click at [550, 302] on button "Submit" at bounding box center [580, 289] width 90 height 25
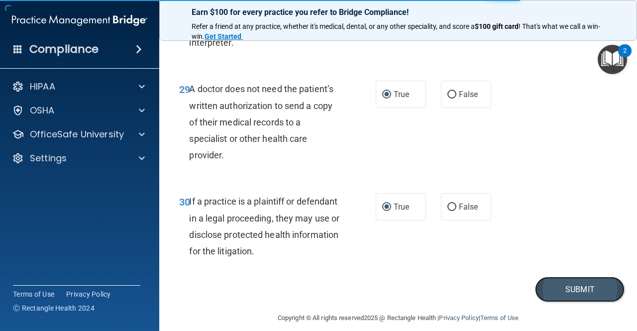
scroll to position [2910, 0]
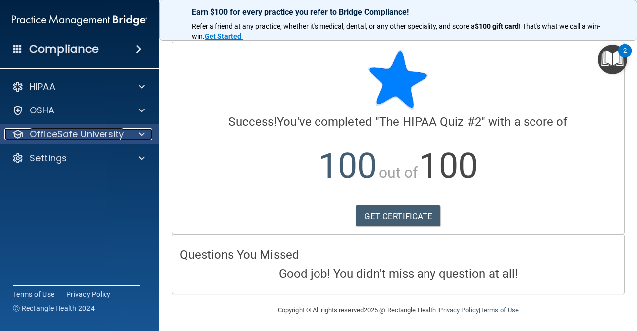
click at [142, 132] on span at bounding box center [142, 134] width 6 height 12
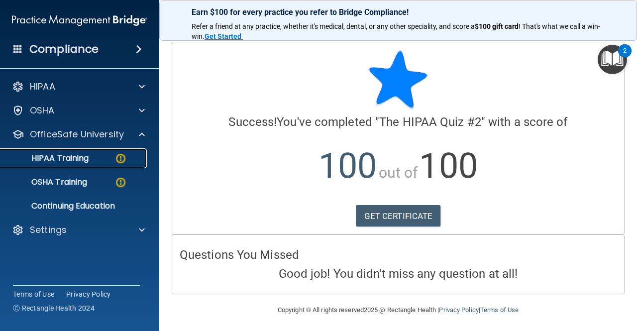
click at [76, 156] on p "HIPAA Training" at bounding box center [47, 158] width 82 height 10
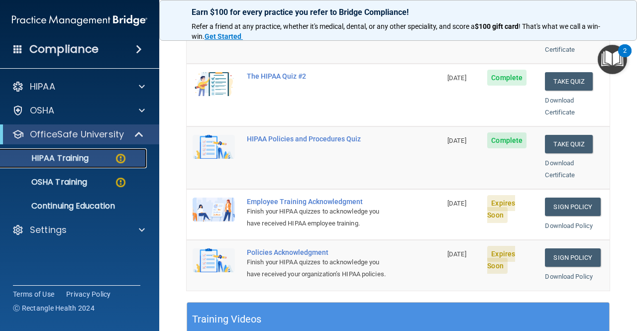
scroll to position [186, 0]
click at [572, 197] on link "Sign Policy" at bounding box center [572, 206] width 55 height 18
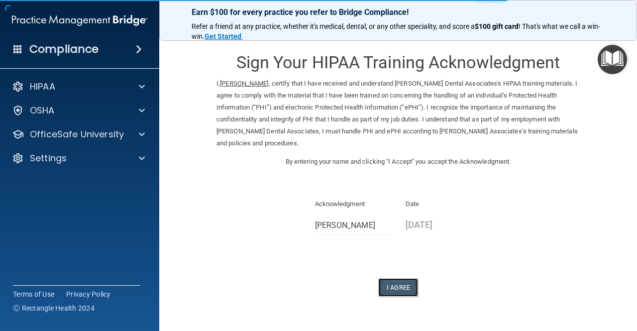
click at [393, 286] on button "I Agree" at bounding box center [398, 287] width 40 height 18
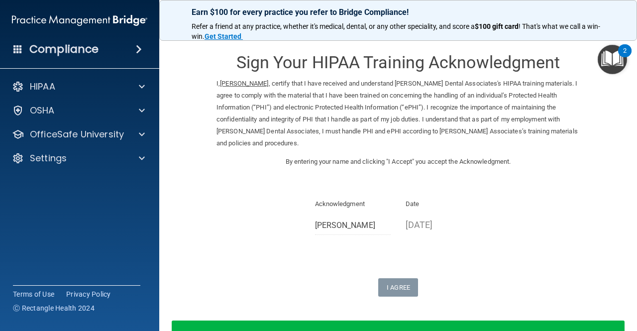
scroll to position [68, 0]
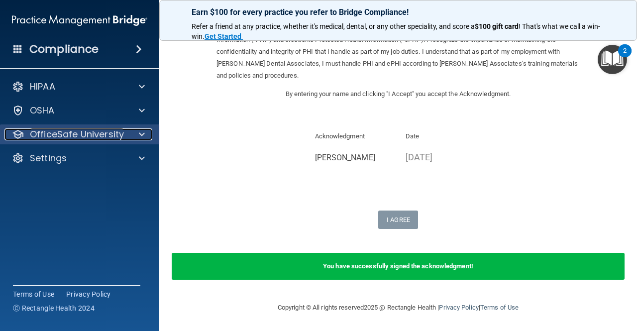
click at [98, 132] on p "OfficeSafe University" at bounding box center [77, 134] width 94 height 12
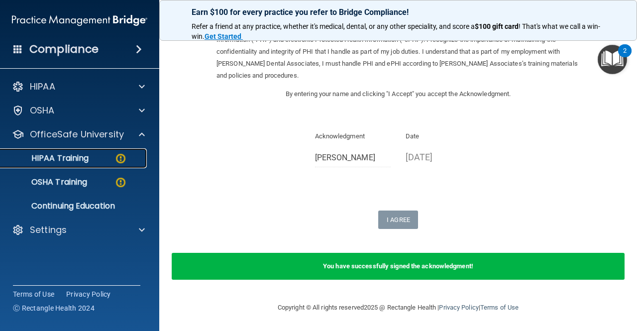
click at [76, 158] on p "HIPAA Training" at bounding box center [47, 158] width 82 height 10
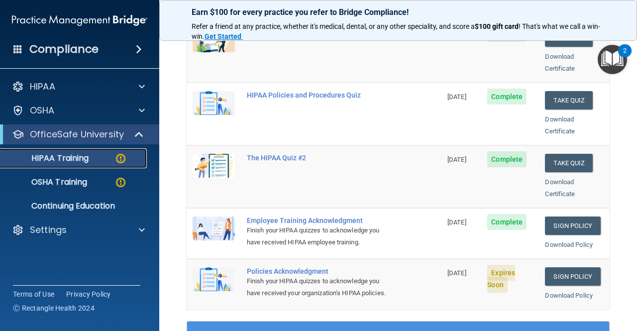
scroll to position [168, 0]
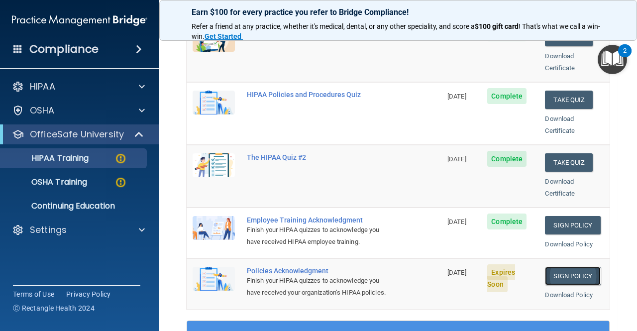
click at [559, 267] on link "Sign Policy" at bounding box center [572, 276] width 55 height 18
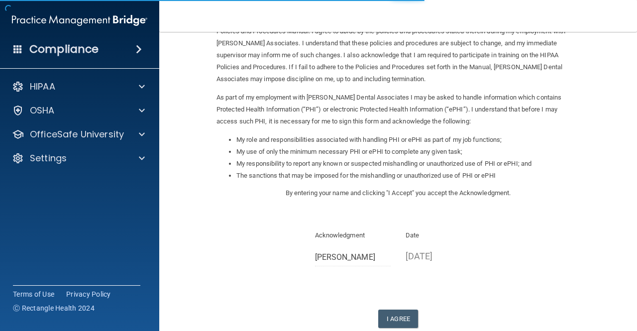
scroll to position [124, 0]
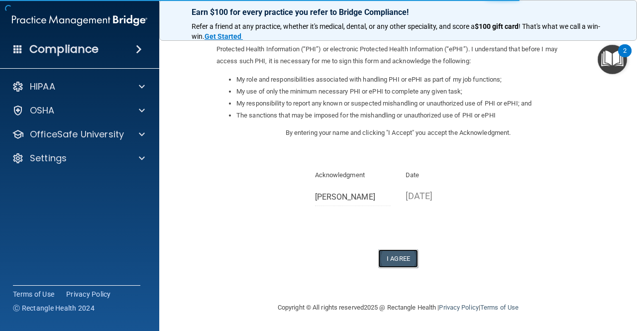
click at [397, 253] on button "I Agree" at bounding box center [398, 258] width 40 height 18
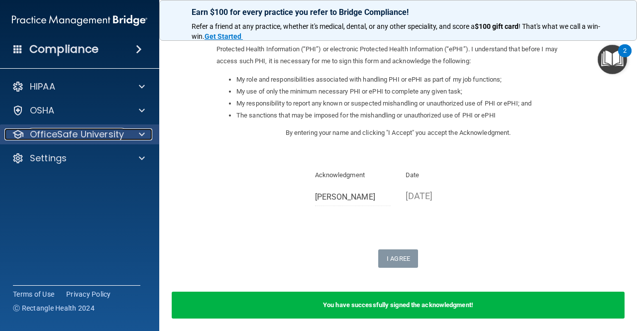
click at [63, 135] on p "OfficeSafe University" at bounding box center [77, 134] width 94 height 12
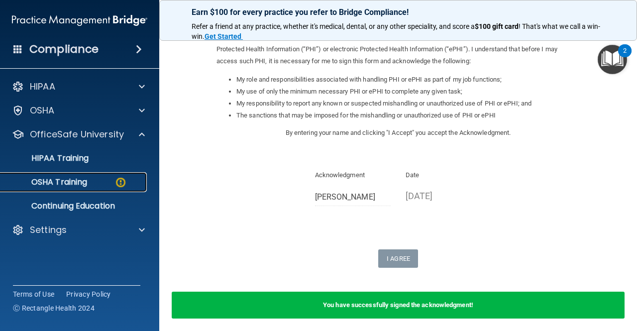
click at [96, 181] on div "OSHA Training" at bounding box center [74, 182] width 136 height 10
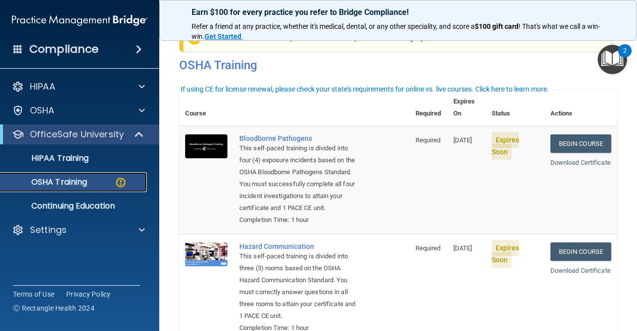
scroll to position [26, 0]
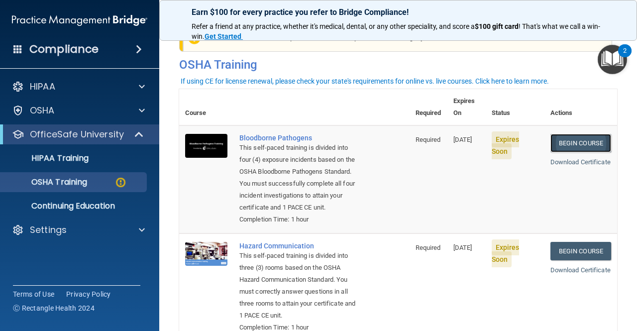
click at [552, 134] on link "Begin Course" at bounding box center [580, 143] width 61 height 18
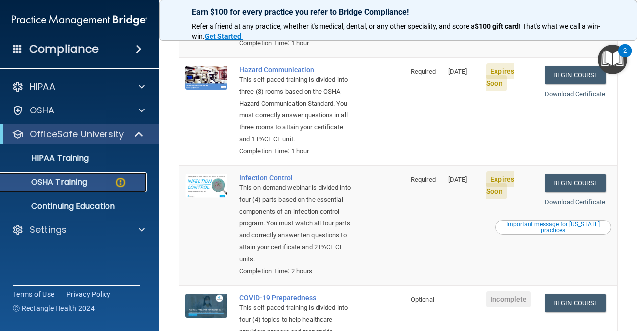
scroll to position [0, 0]
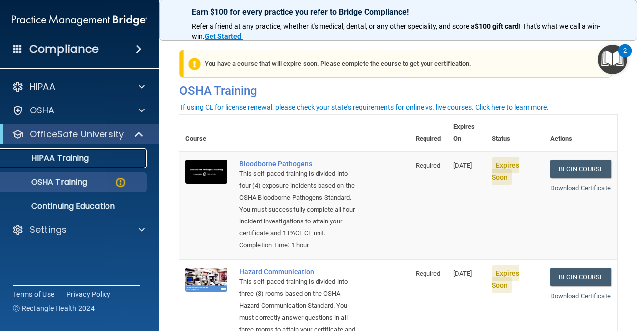
click at [84, 163] on p "HIPAA Training" at bounding box center [47, 158] width 82 height 10
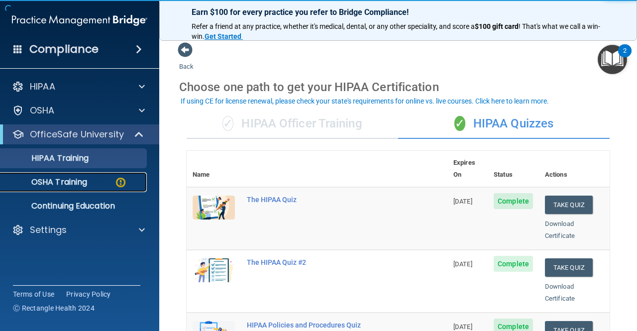
click at [77, 174] on link "OSHA Training" at bounding box center [68, 182] width 157 height 20
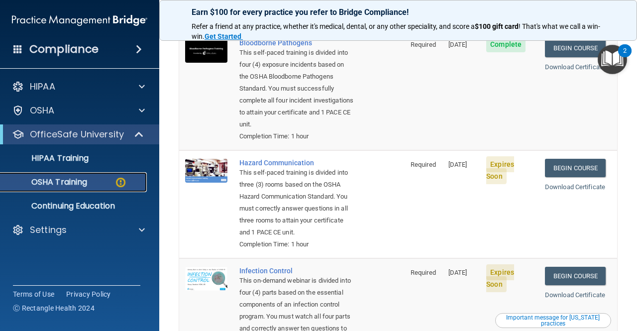
scroll to position [123, 0]
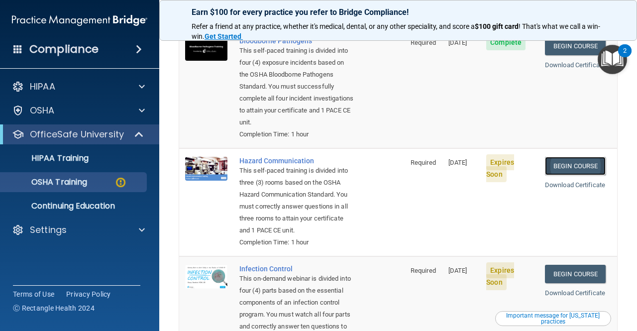
click at [565, 163] on link "Begin Course" at bounding box center [575, 166] width 61 height 18
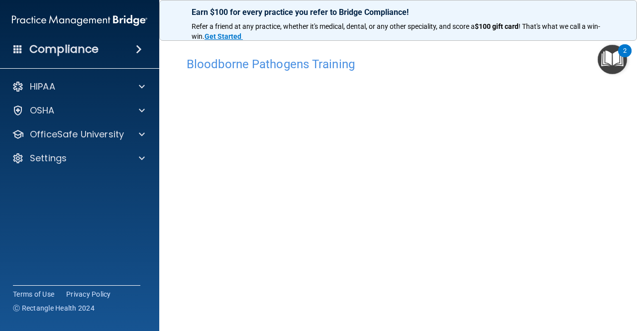
scroll to position [9, 0]
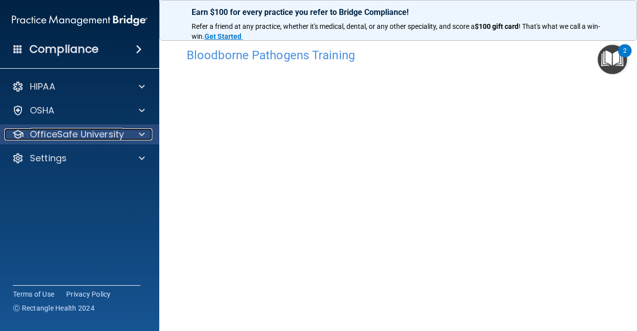
click at [118, 130] on p "OfficeSafe University" at bounding box center [77, 134] width 94 height 12
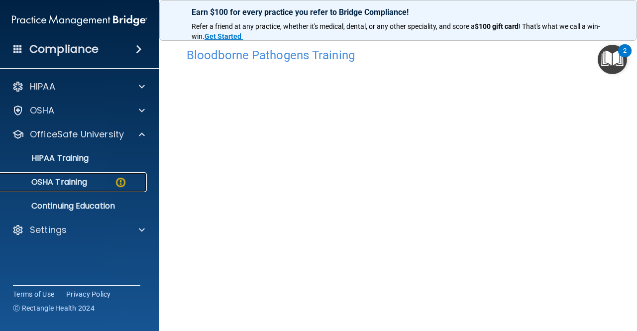
drag, startPoint x: 110, startPoint y: 179, endPoint x: 78, endPoint y: 179, distance: 32.8
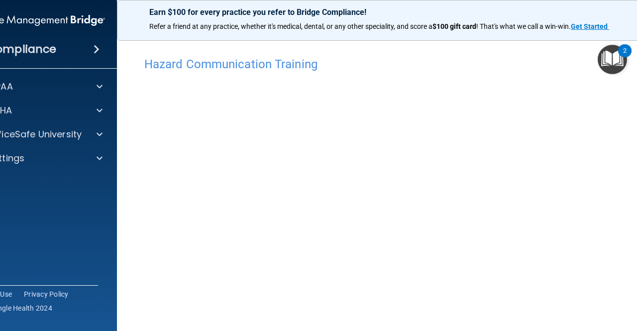
scroll to position [0, 0]
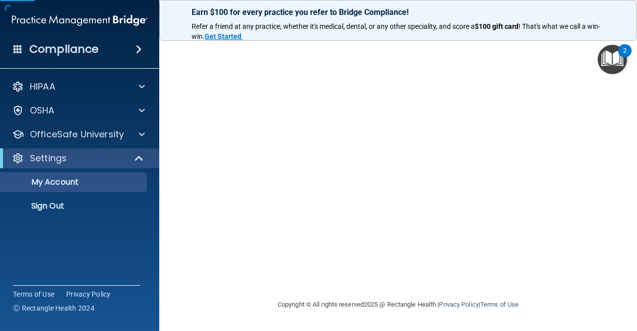
drag, startPoint x: 135, startPoint y: 175, endPoint x: 354, endPoint y: 141, distance: 221.0
click at [354, 141] on div at bounding box center [398, 165] width 438 height 247
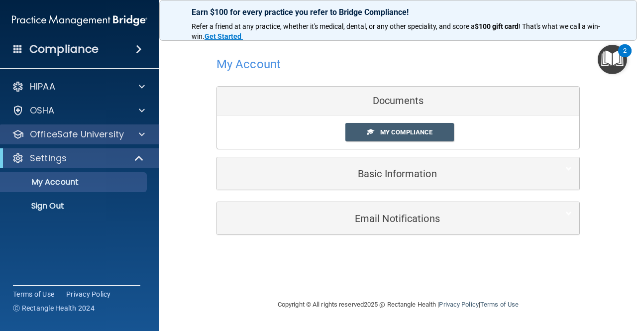
click at [78, 127] on div "OfficeSafe University" at bounding box center [80, 134] width 160 height 20
click at [149, 135] on div at bounding box center [140, 134] width 25 height 12
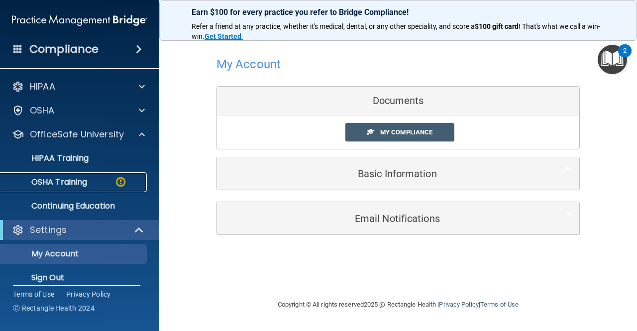
click at [139, 173] on link "OSHA Training" at bounding box center [68, 182] width 157 height 20
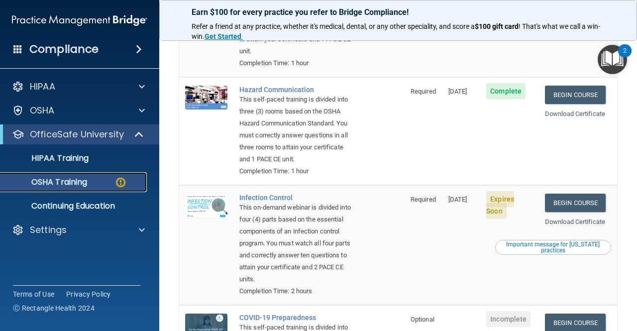
scroll to position [201, 0]
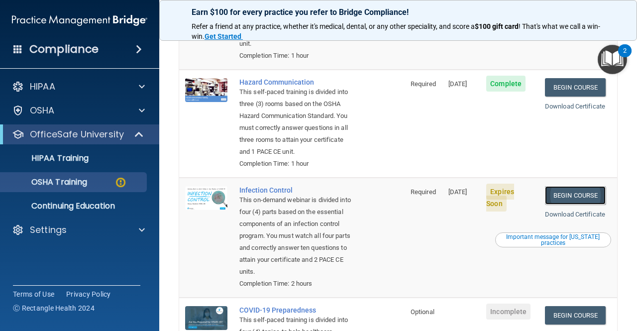
click at [557, 201] on link "Begin Course" at bounding box center [575, 195] width 61 height 18
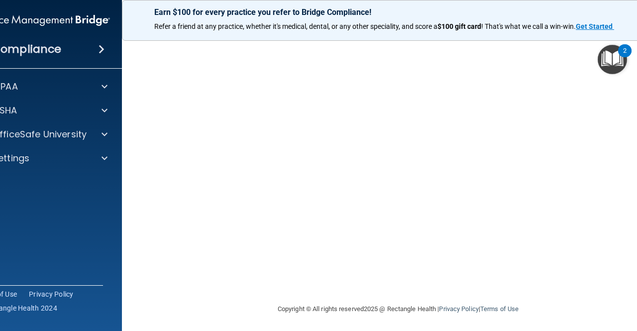
scroll to position [94, 0]
